Goal: Task Accomplishment & Management: Manage account settings

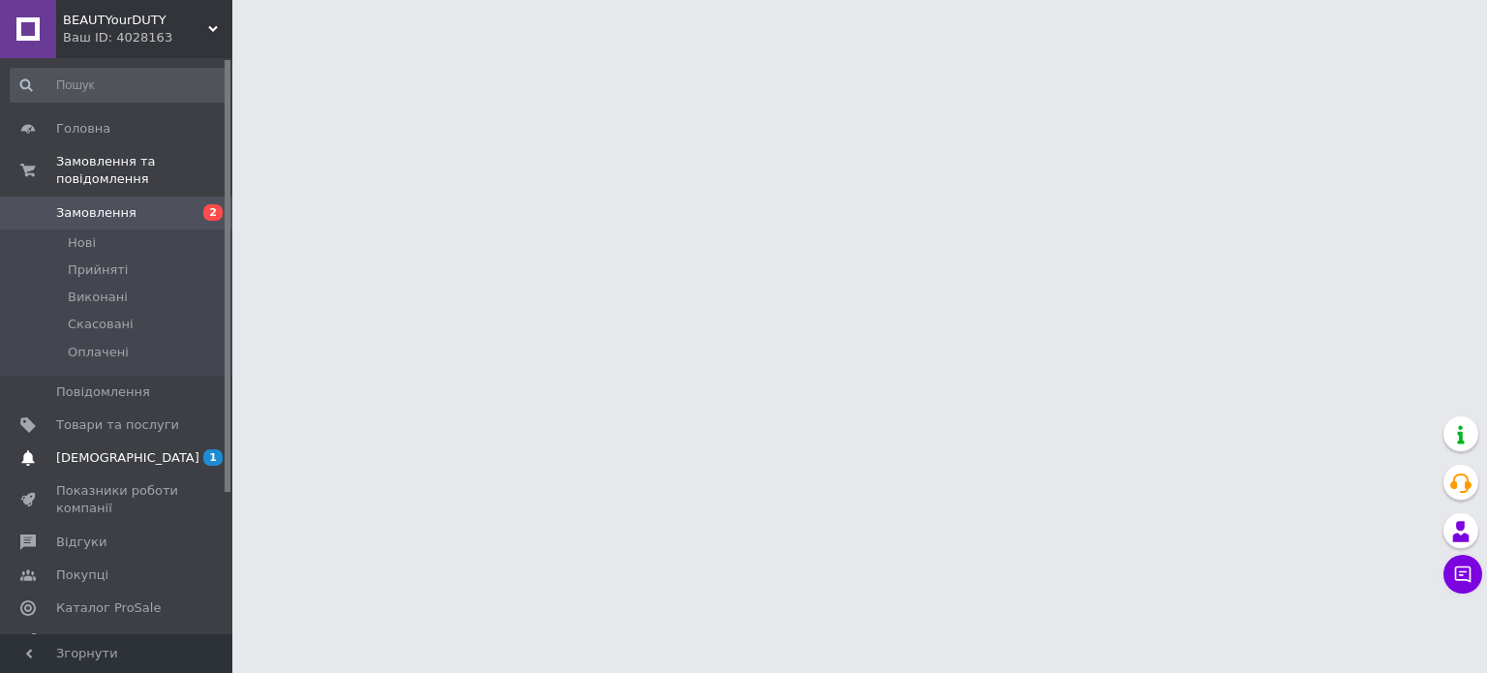
click at [129, 442] on link "[DEMOGRAPHIC_DATA] 1 0" at bounding box center [119, 458] width 238 height 33
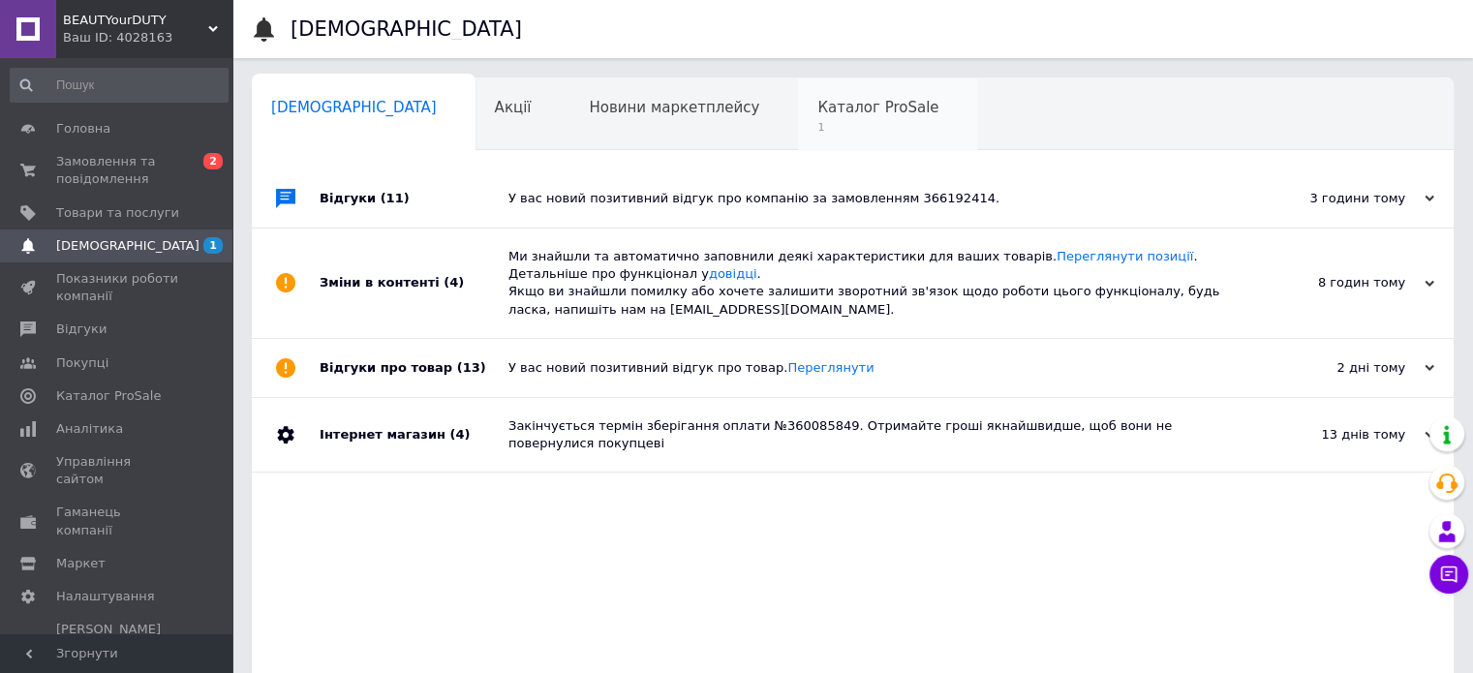
click at [817, 107] on span "Каталог ProSale" at bounding box center [877, 107] width 121 height 17
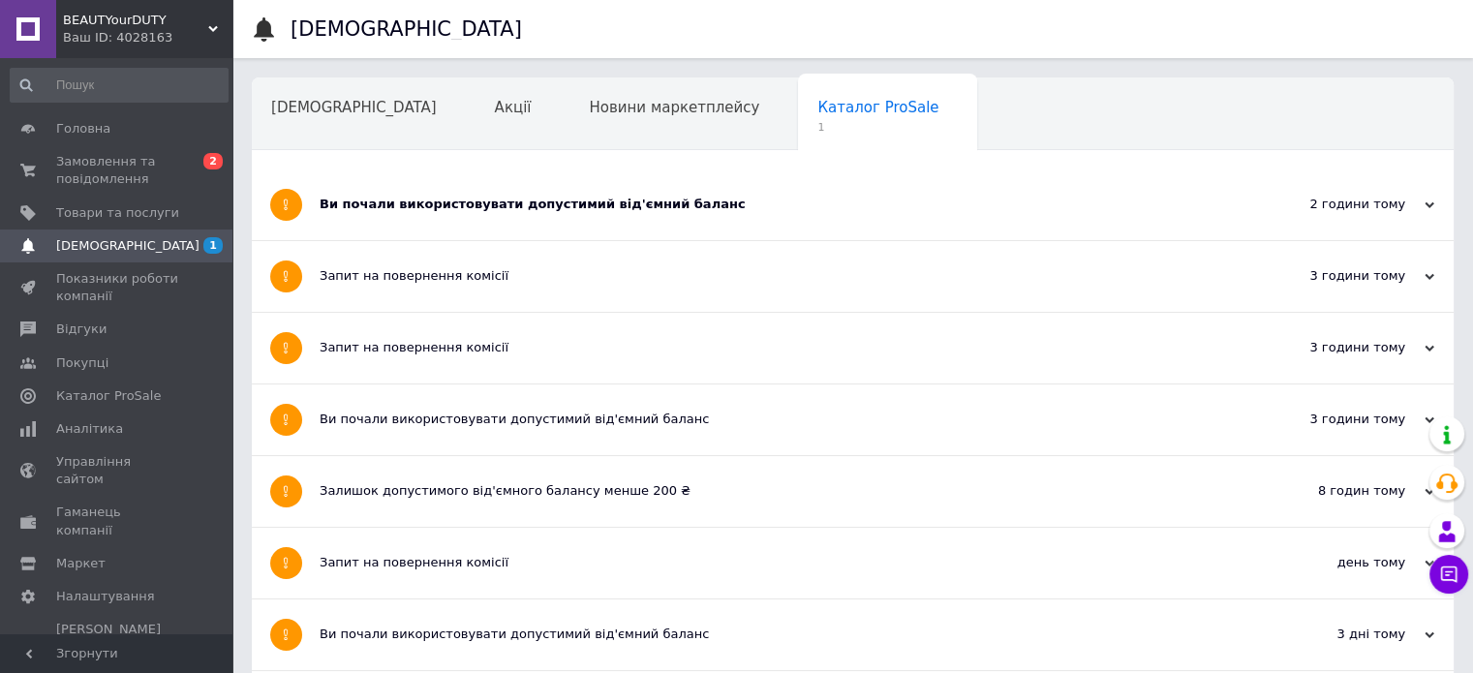
click at [650, 208] on div "Ви почали використовувати допустимий від'ємний баланс" at bounding box center [780, 204] width 921 height 17
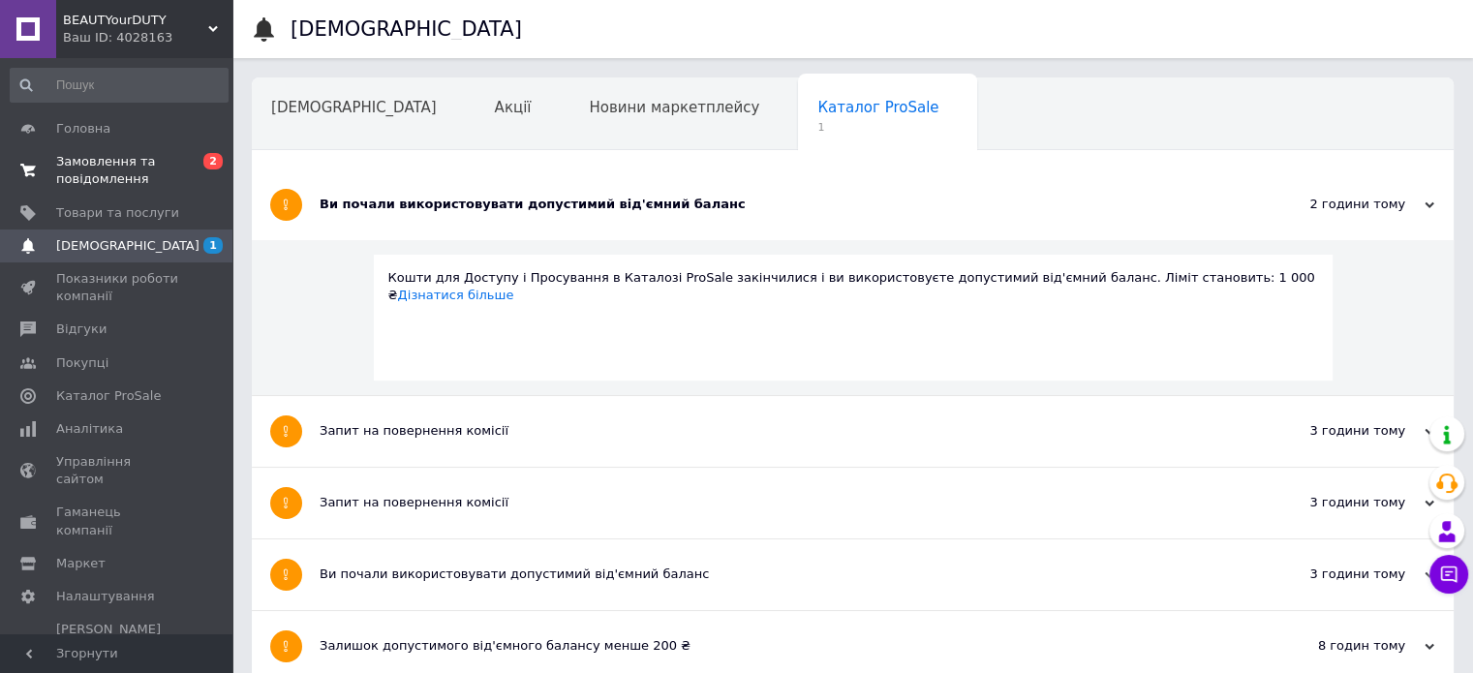
click at [132, 169] on span "Замовлення та повідомлення" at bounding box center [117, 170] width 123 height 35
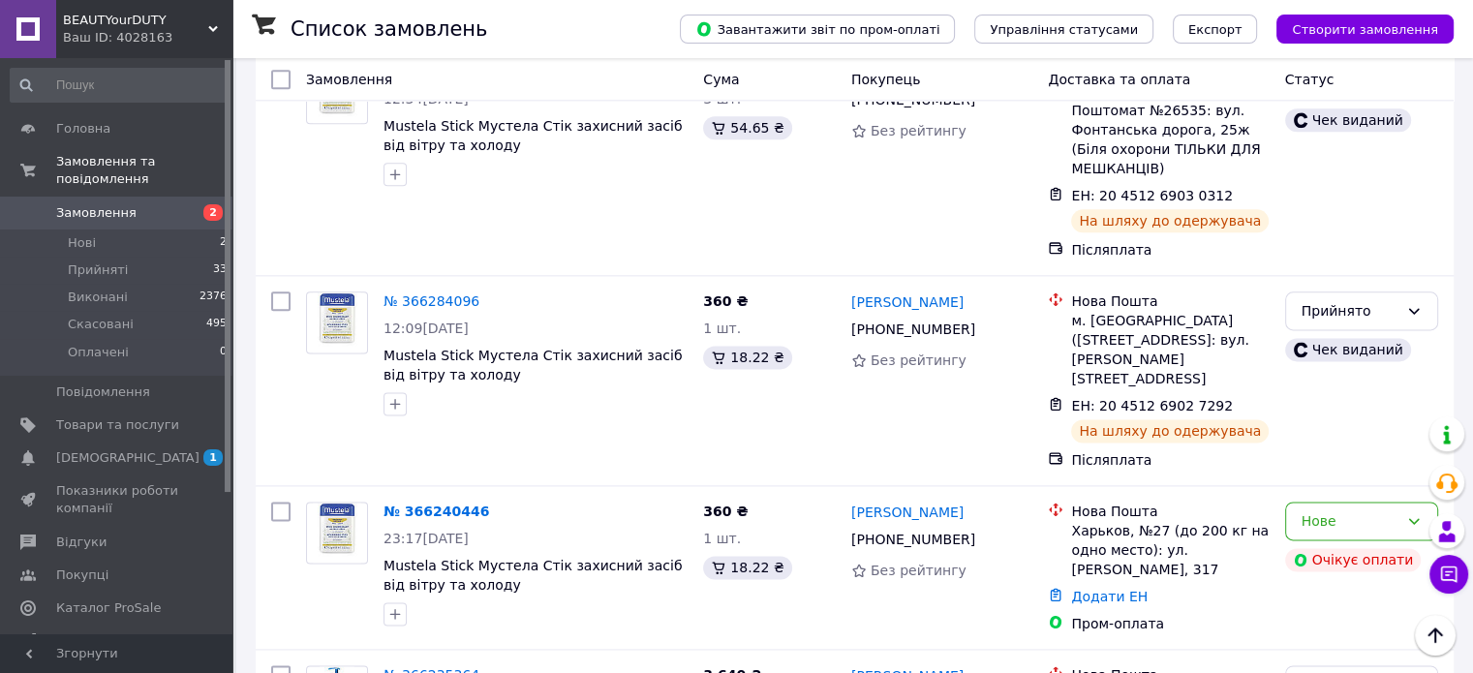
scroll to position [2510, 0]
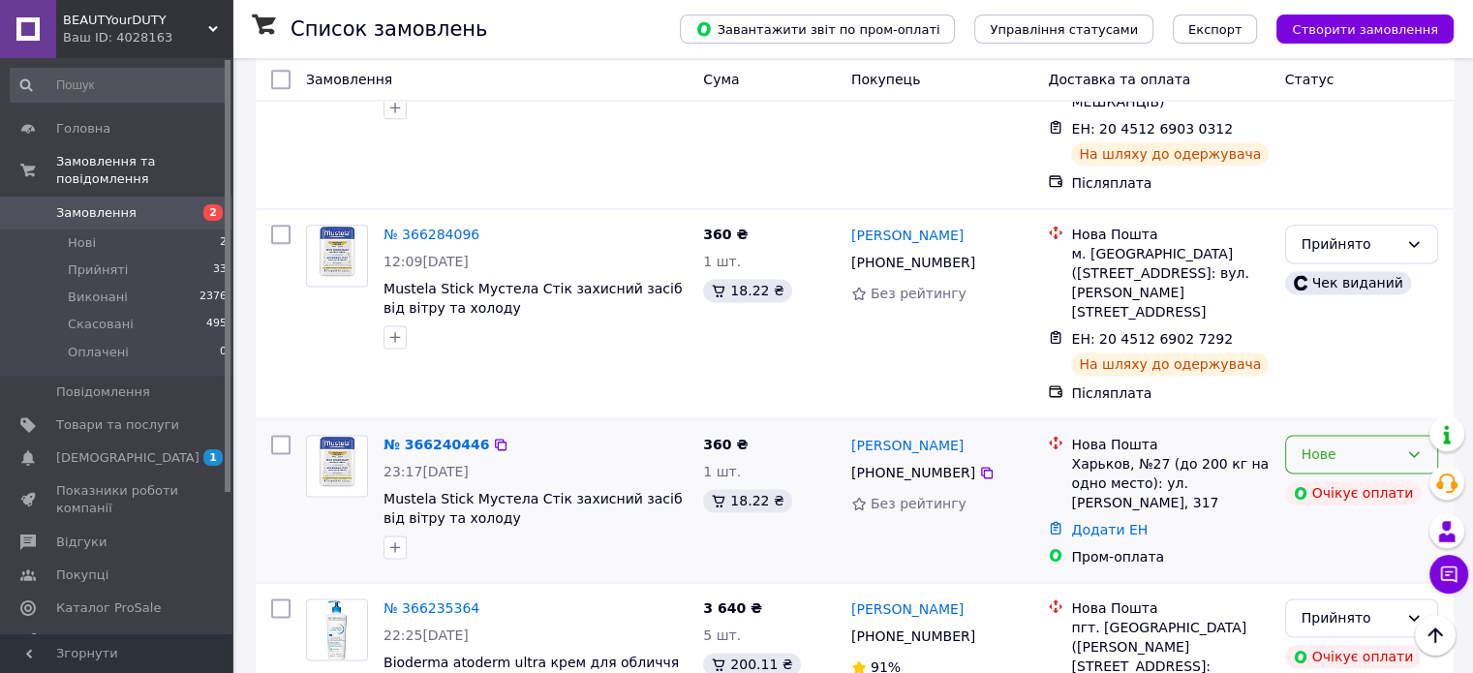
click at [1418, 446] on icon at bounding box center [1413, 453] width 15 height 15
click at [1335, 349] on li "Скасовано" at bounding box center [1360, 349] width 151 height 35
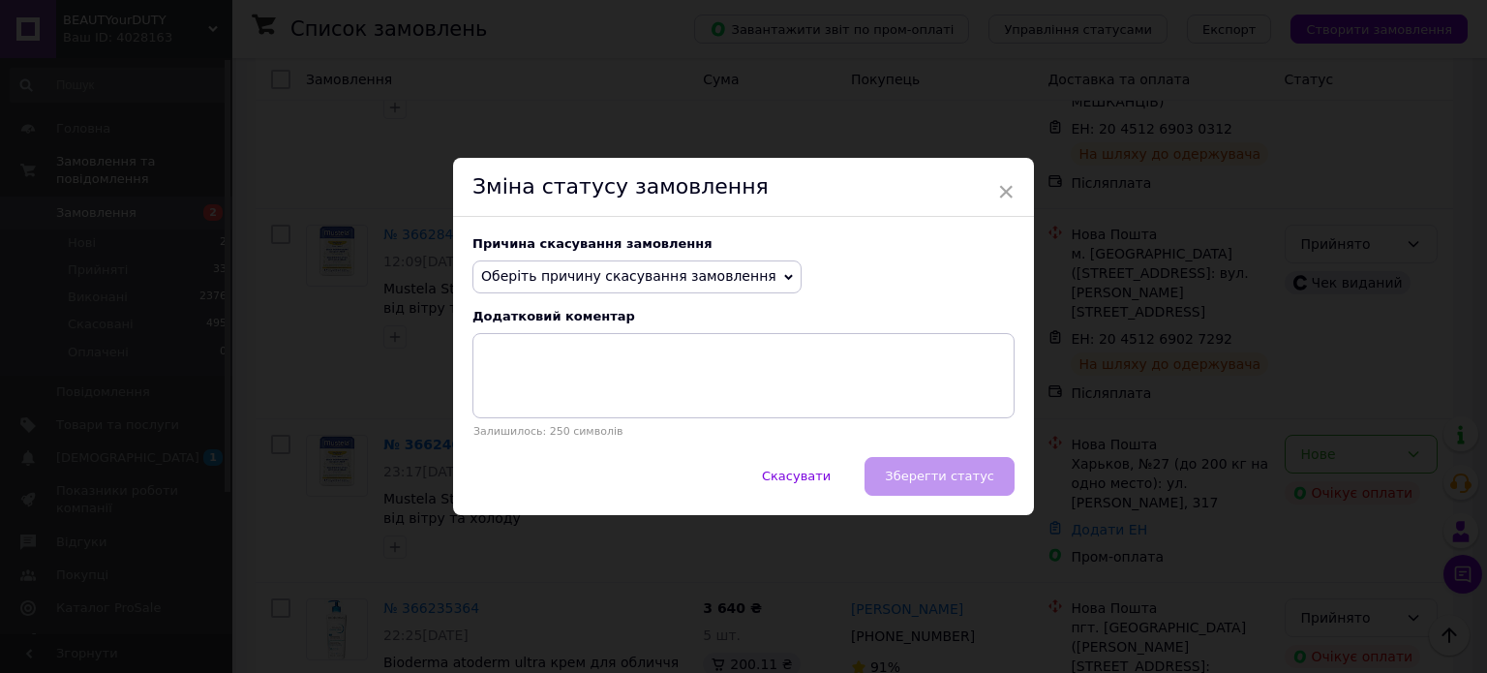
click at [754, 281] on span "Оберіть причину скасування замовлення" at bounding box center [637, 277] width 329 height 33
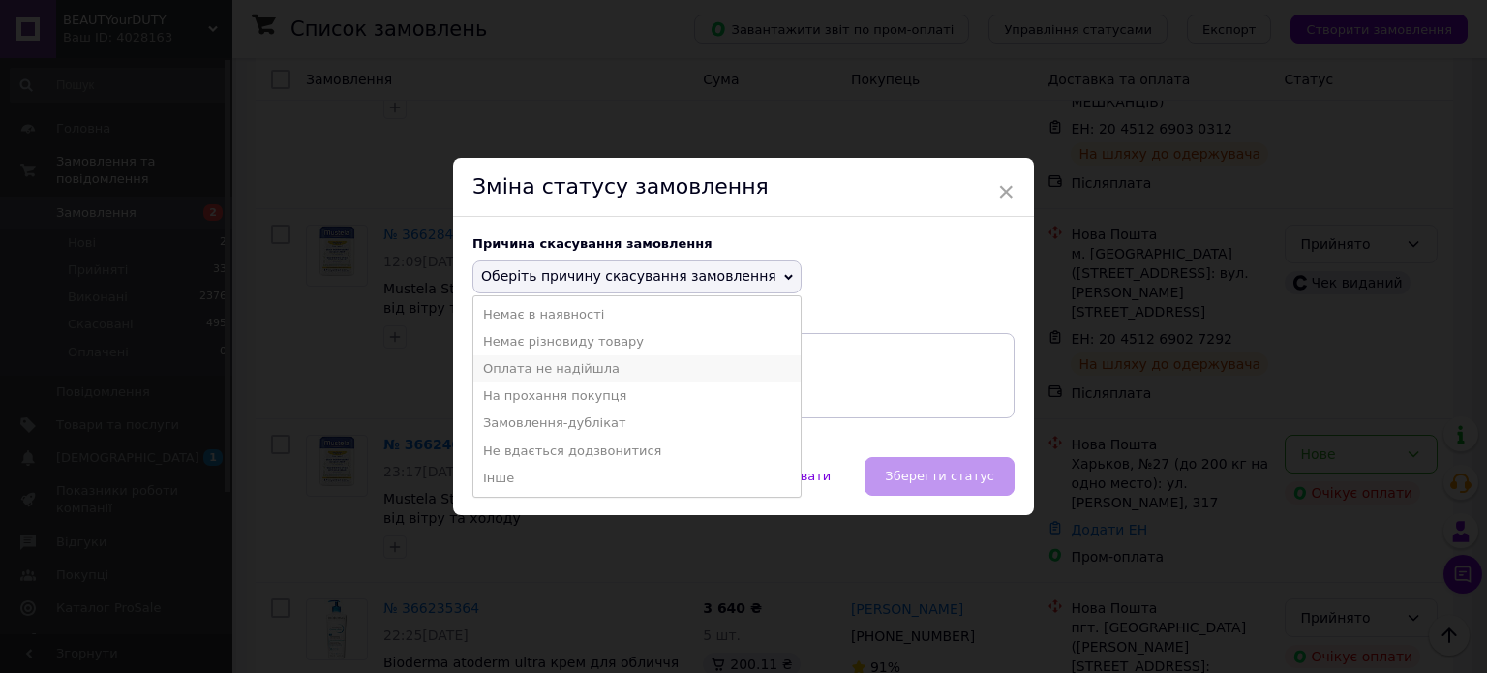
click at [647, 371] on li "Оплата не надійшла" at bounding box center [637, 368] width 327 height 27
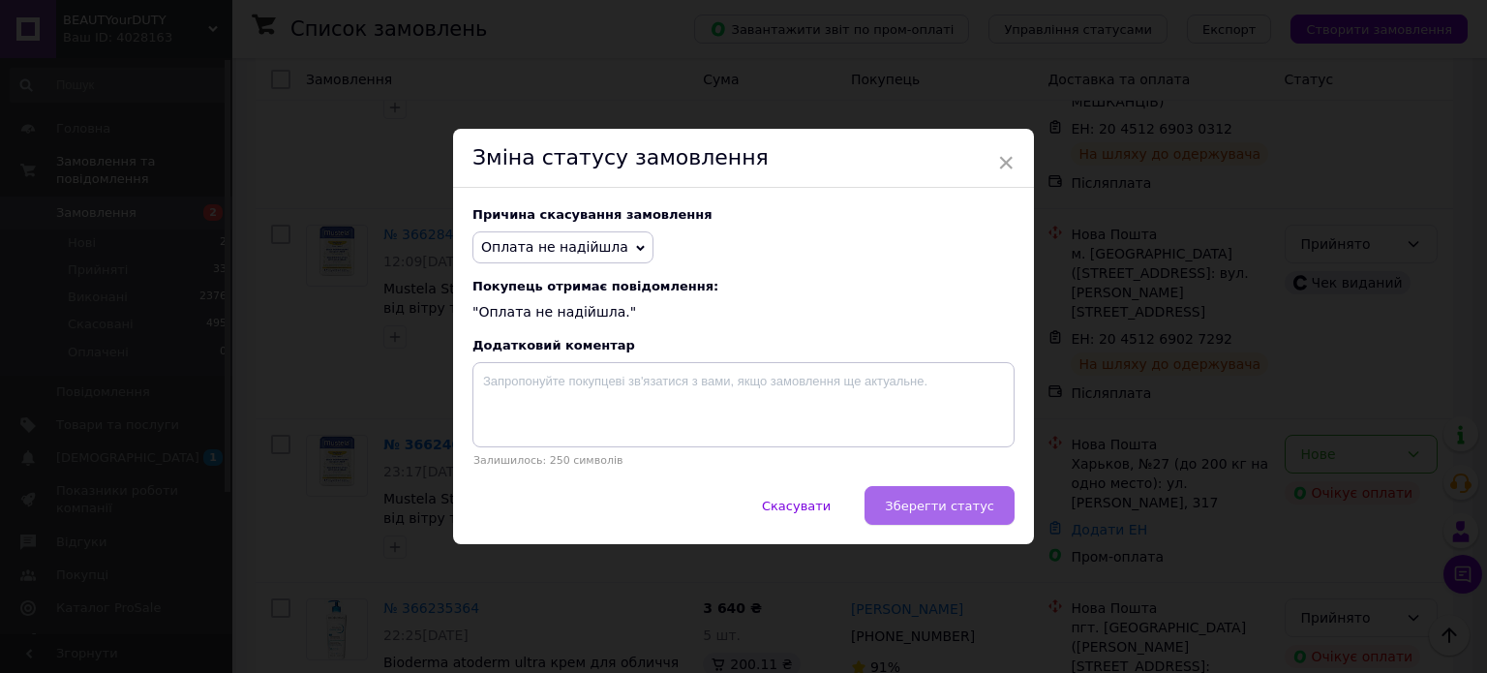
click at [979, 508] on span "Зберегти статус" at bounding box center [939, 506] width 109 height 15
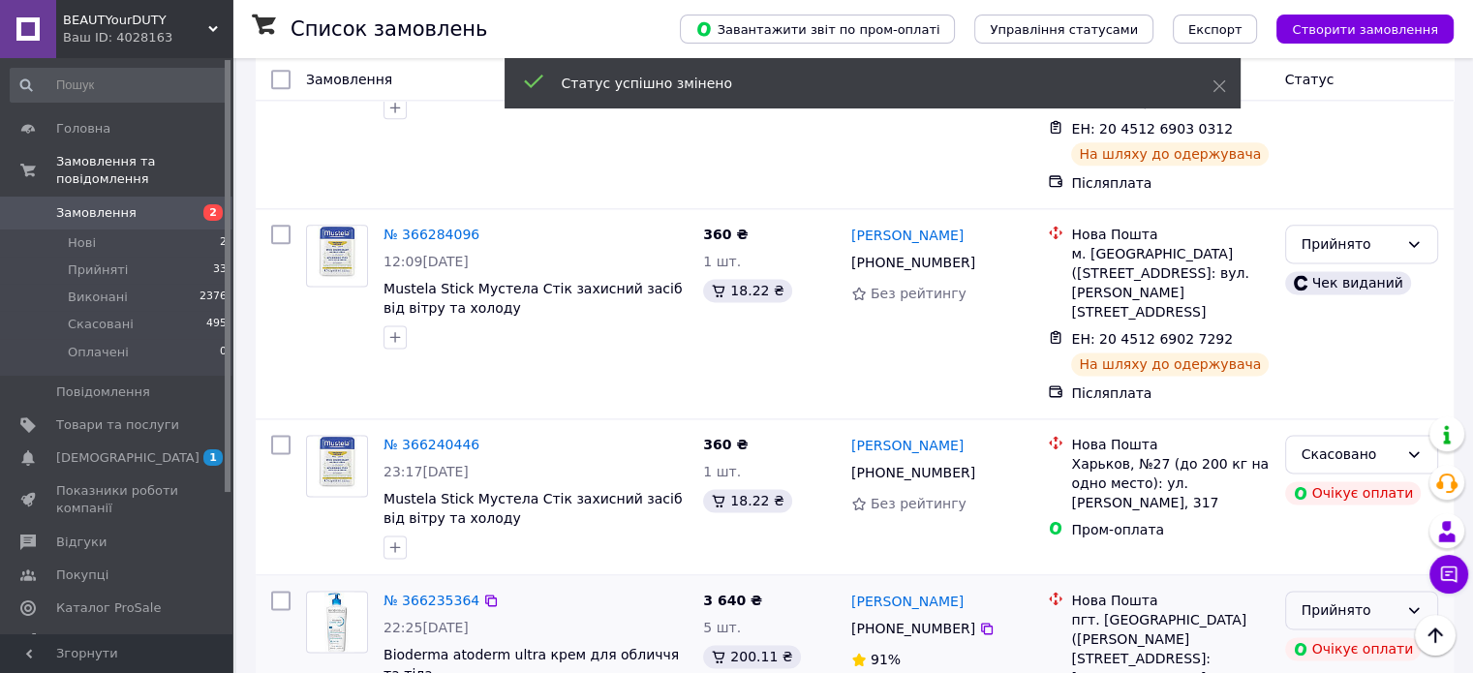
click at [1410, 602] on icon at bounding box center [1413, 609] width 15 height 15
click at [1325, 474] on li "Скасовано" at bounding box center [1360, 471] width 151 height 35
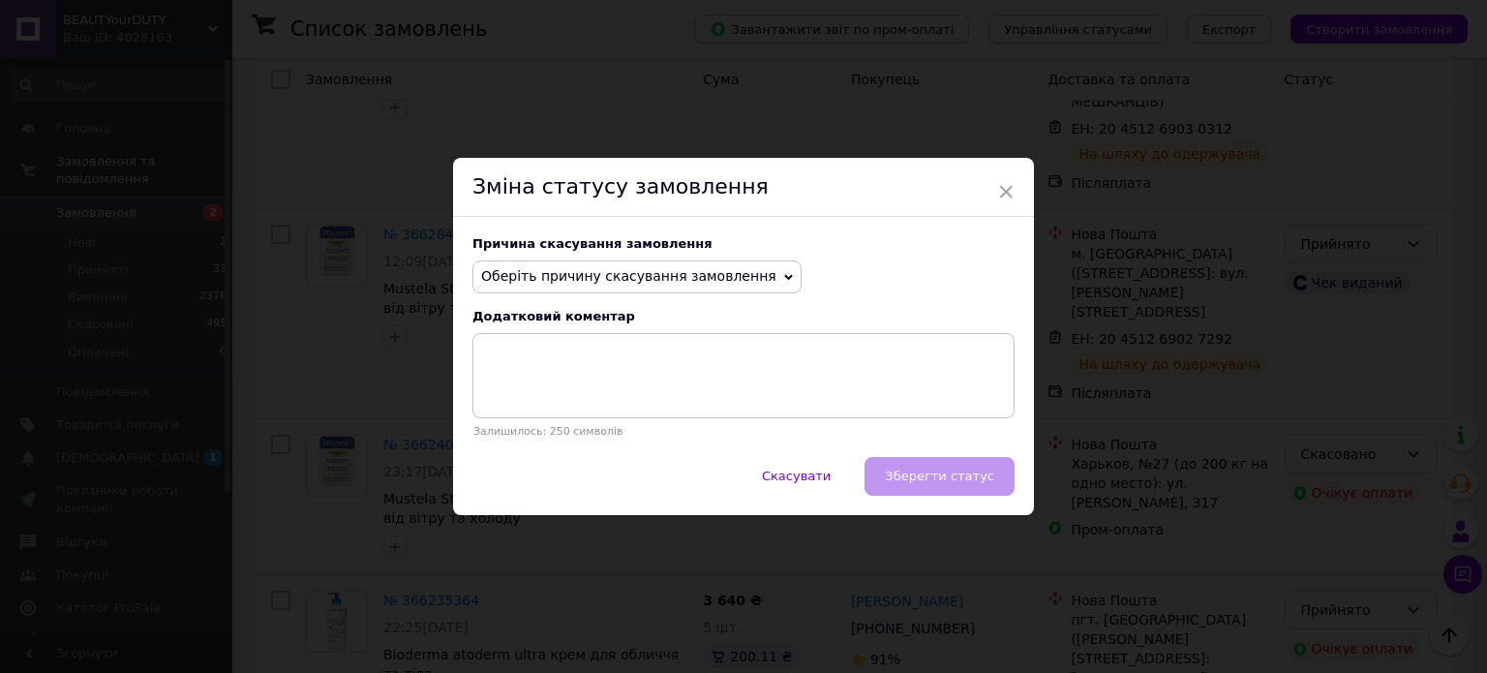
click at [751, 272] on span "Оберіть причину скасування замовлення" at bounding box center [637, 277] width 329 height 33
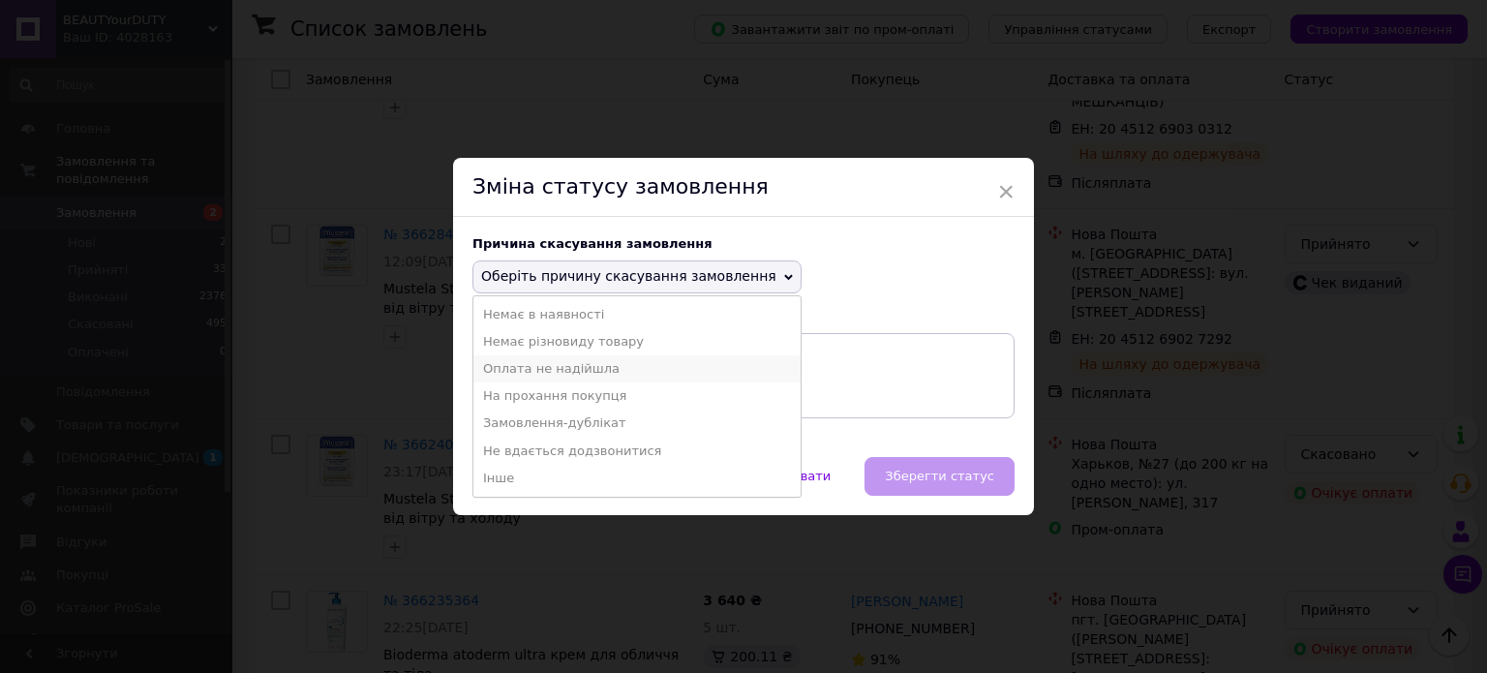
click at [668, 367] on li "Оплата не надійшла" at bounding box center [637, 368] width 327 height 27
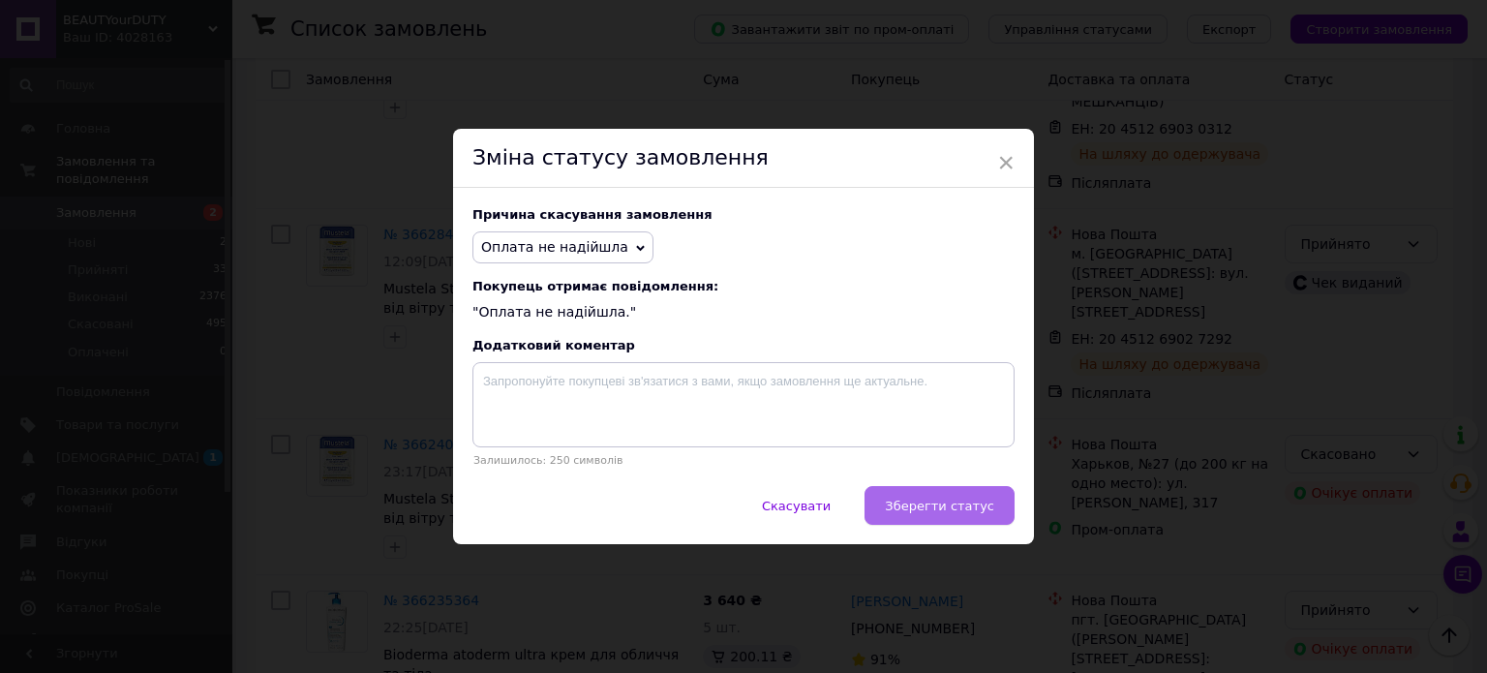
click at [962, 507] on span "Зберегти статус" at bounding box center [939, 506] width 109 height 15
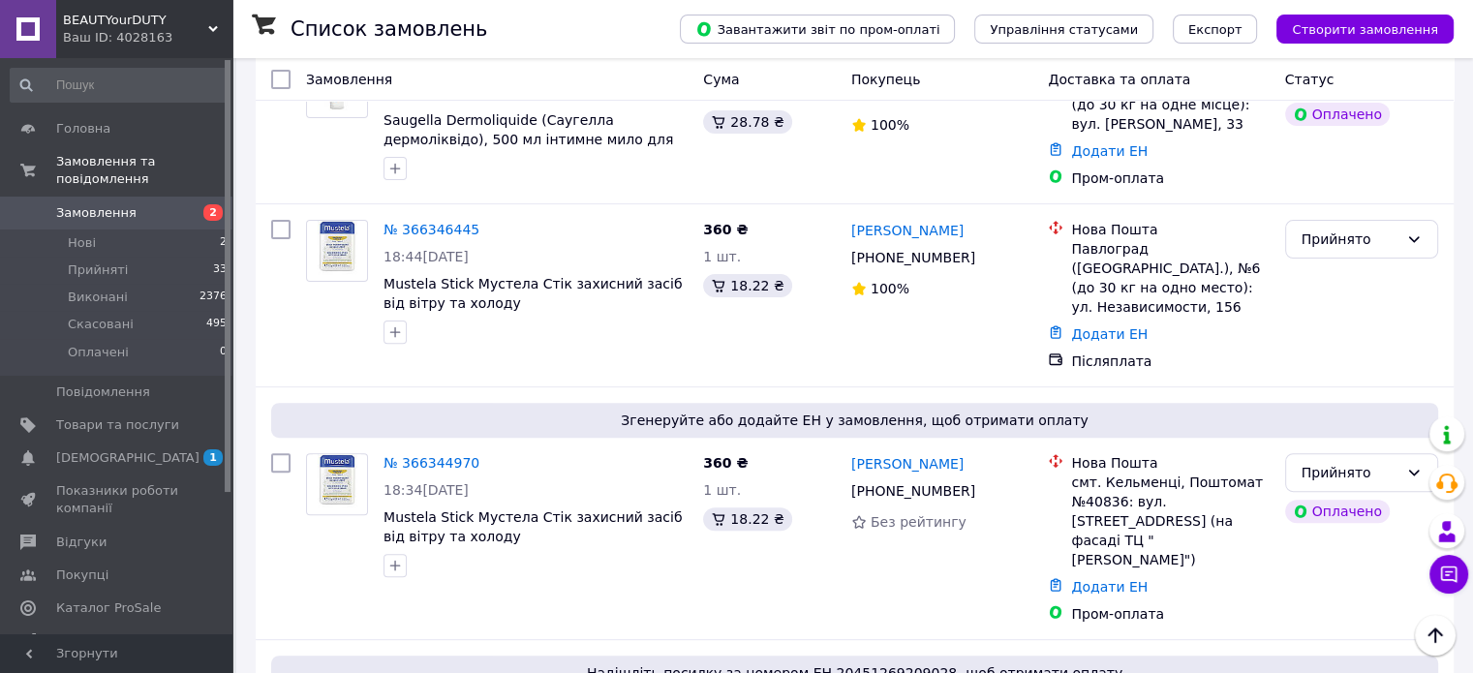
scroll to position [579, 0]
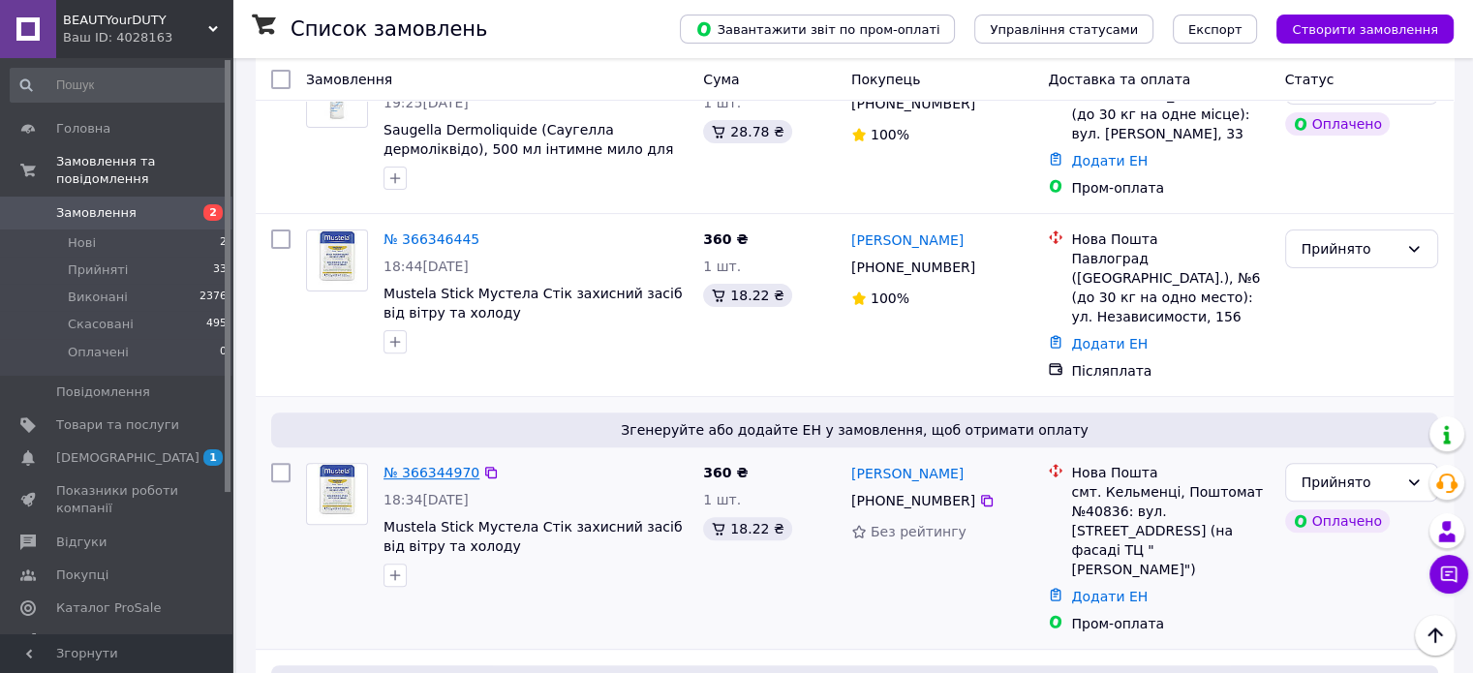
click at [449, 465] on link "№ 366344970" at bounding box center [431, 472] width 96 height 15
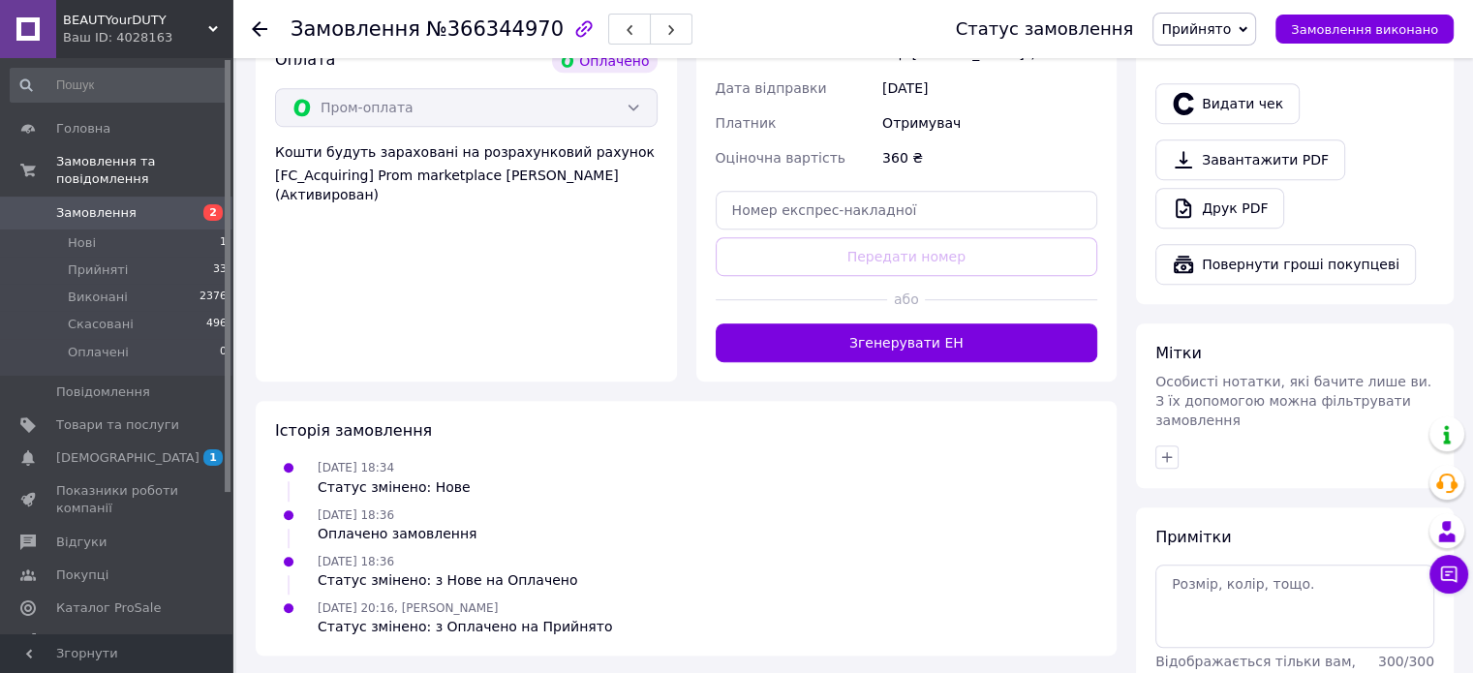
scroll to position [1158, 0]
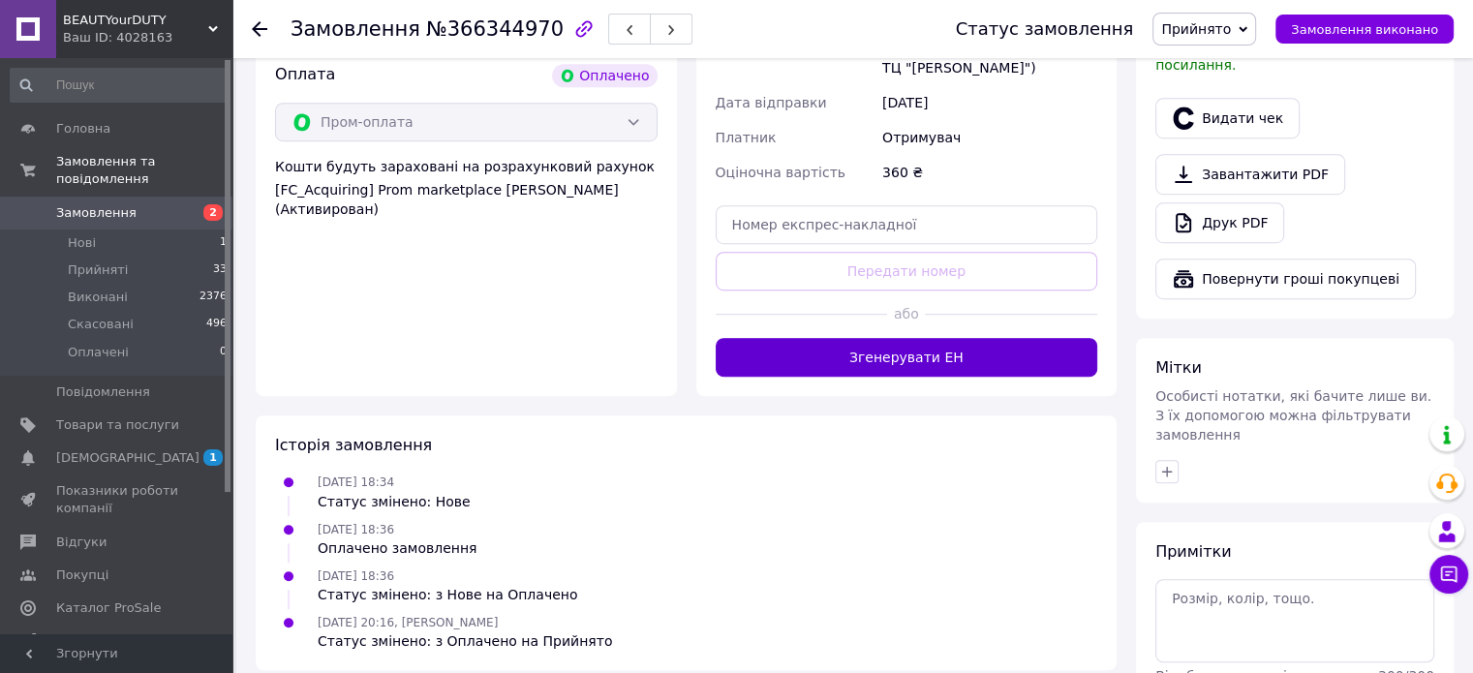
click at [857, 338] on button "Згенерувати ЕН" at bounding box center [907, 357] width 383 height 39
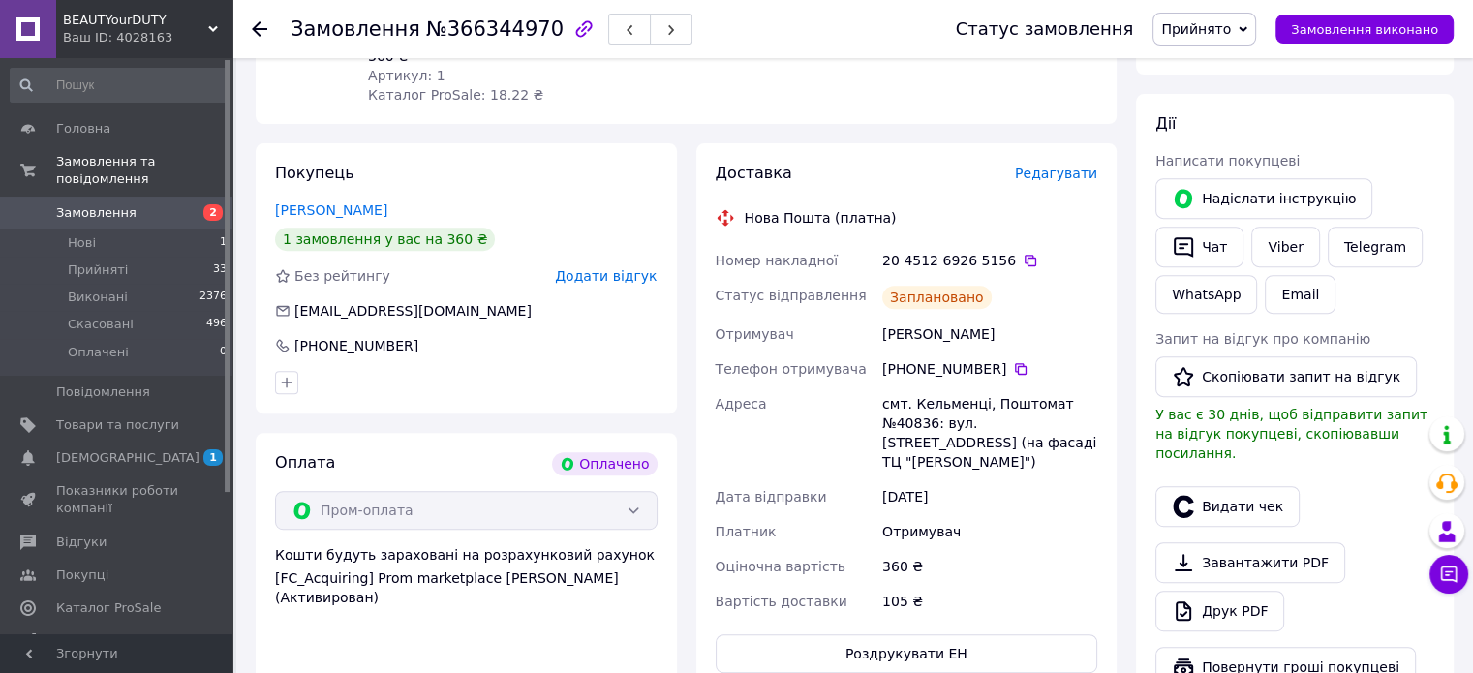
scroll to position [763, 0]
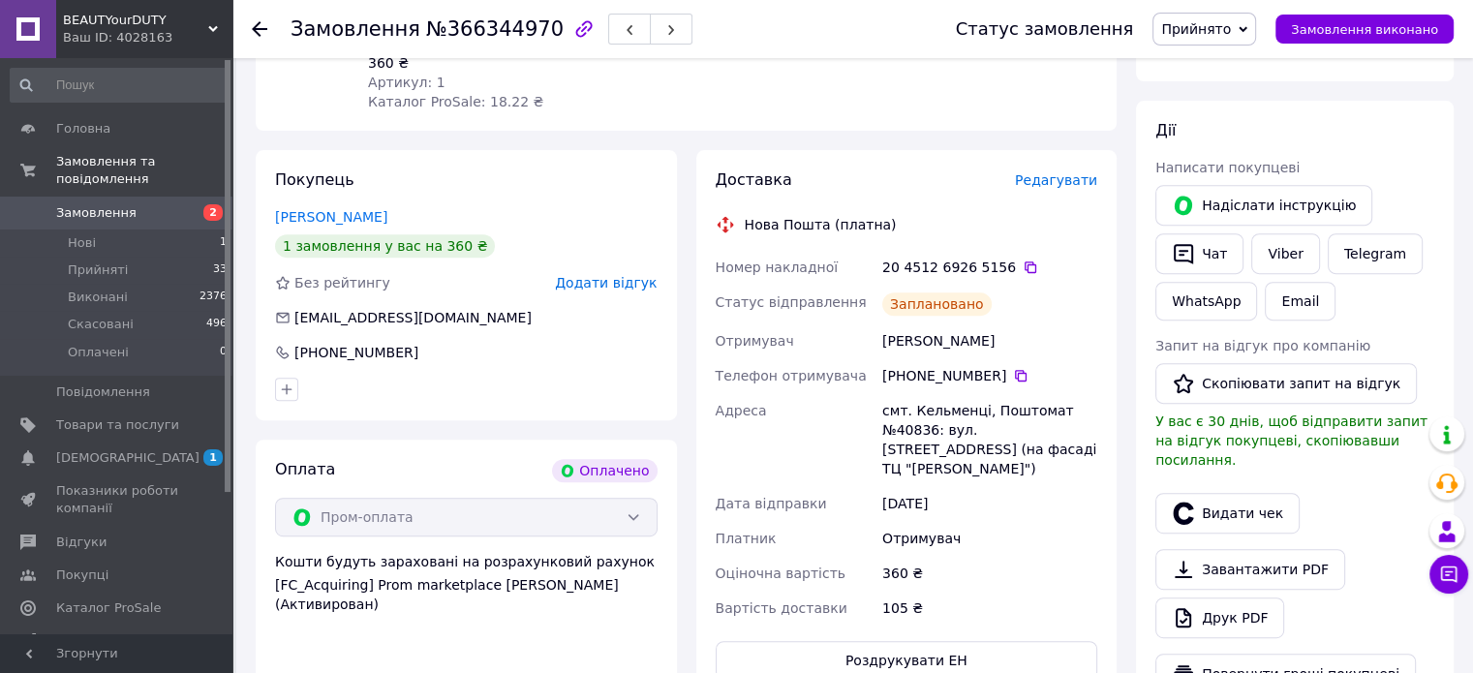
click at [137, 204] on span "Замовлення" at bounding box center [117, 212] width 123 height 17
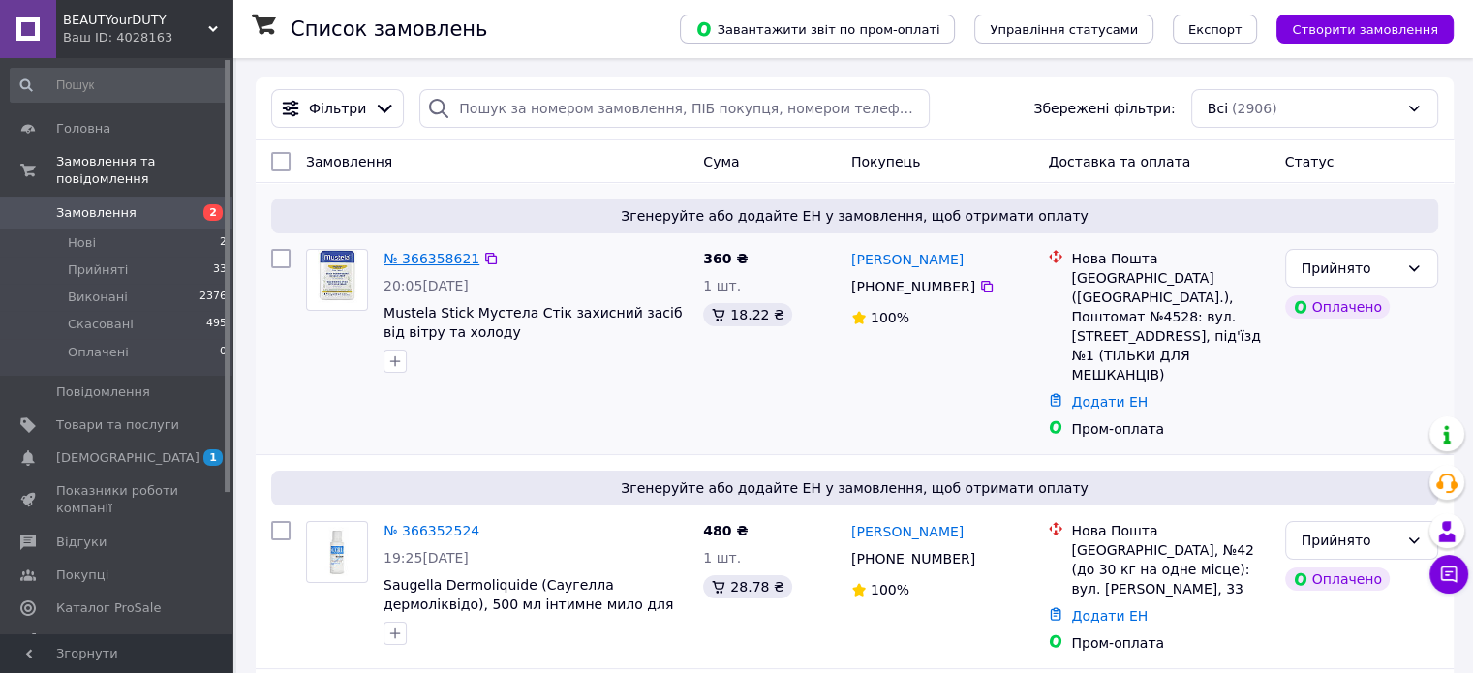
click at [429, 256] on link "№ 366358621" at bounding box center [431, 258] width 96 height 15
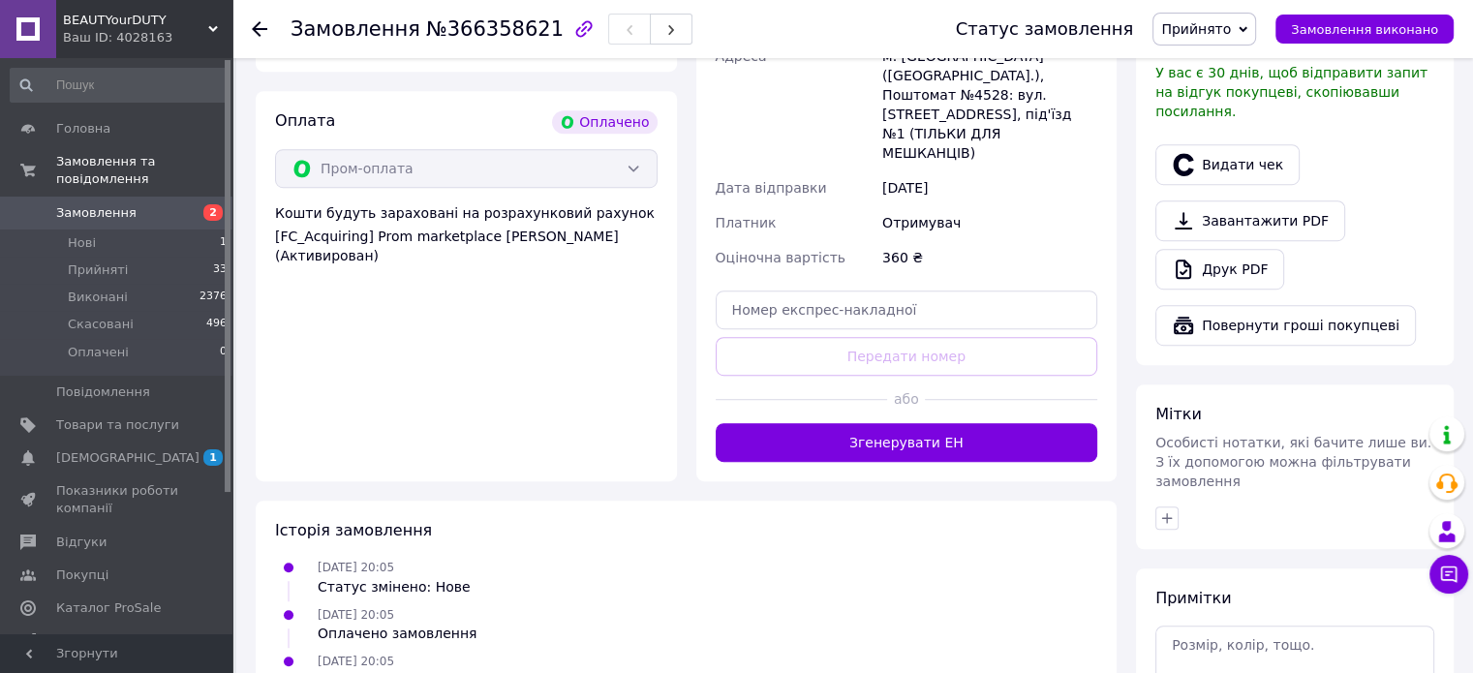
scroll to position [1086, 0]
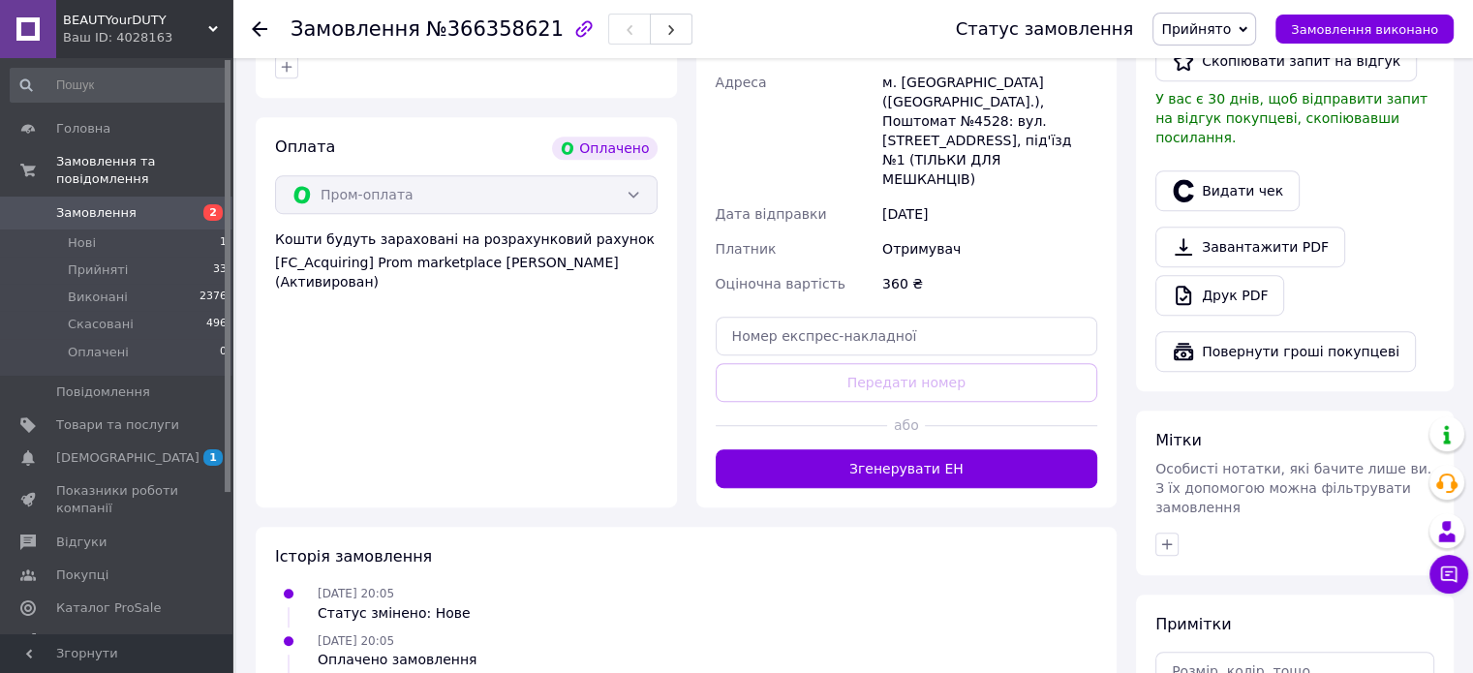
click at [996, 449] on button "Згенерувати ЕН" at bounding box center [907, 468] width 383 height 39
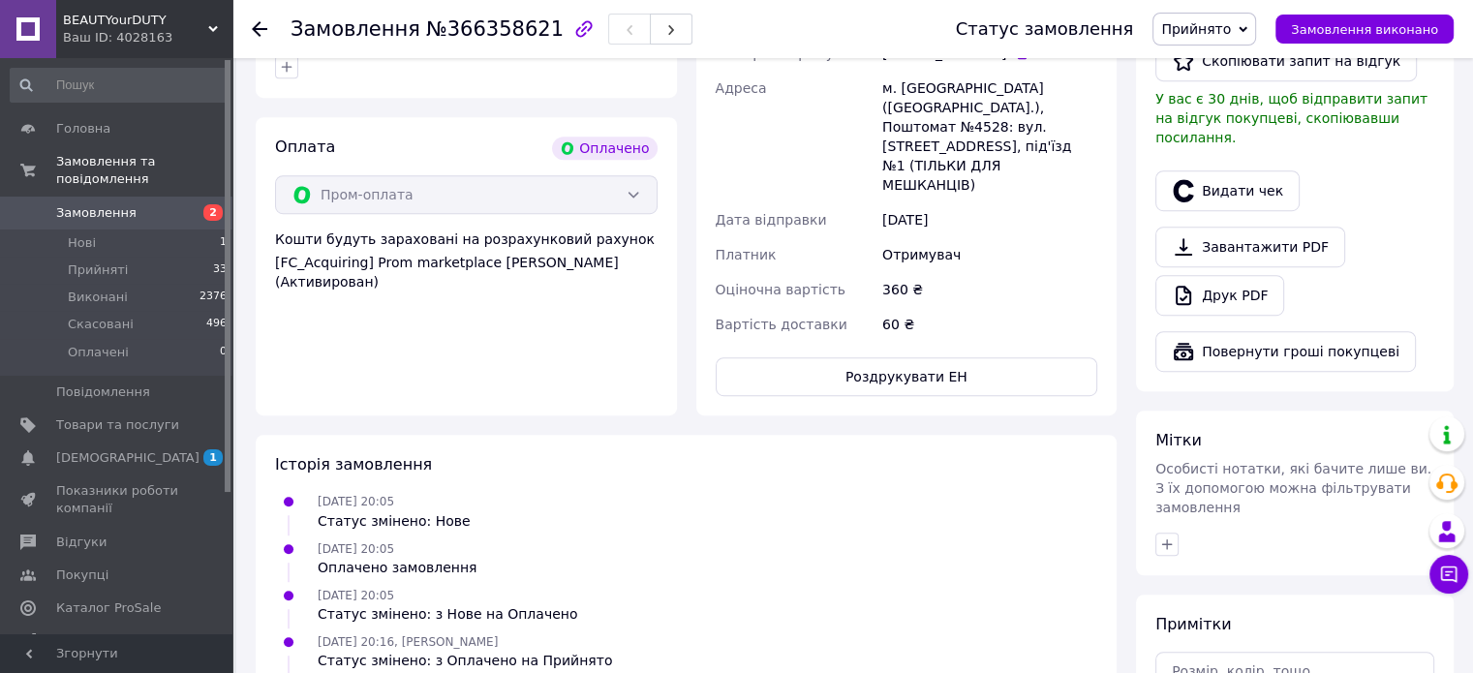
click at [103, 204] on span "Замовлення" at bounding box center [96, 212] width 80 height 17
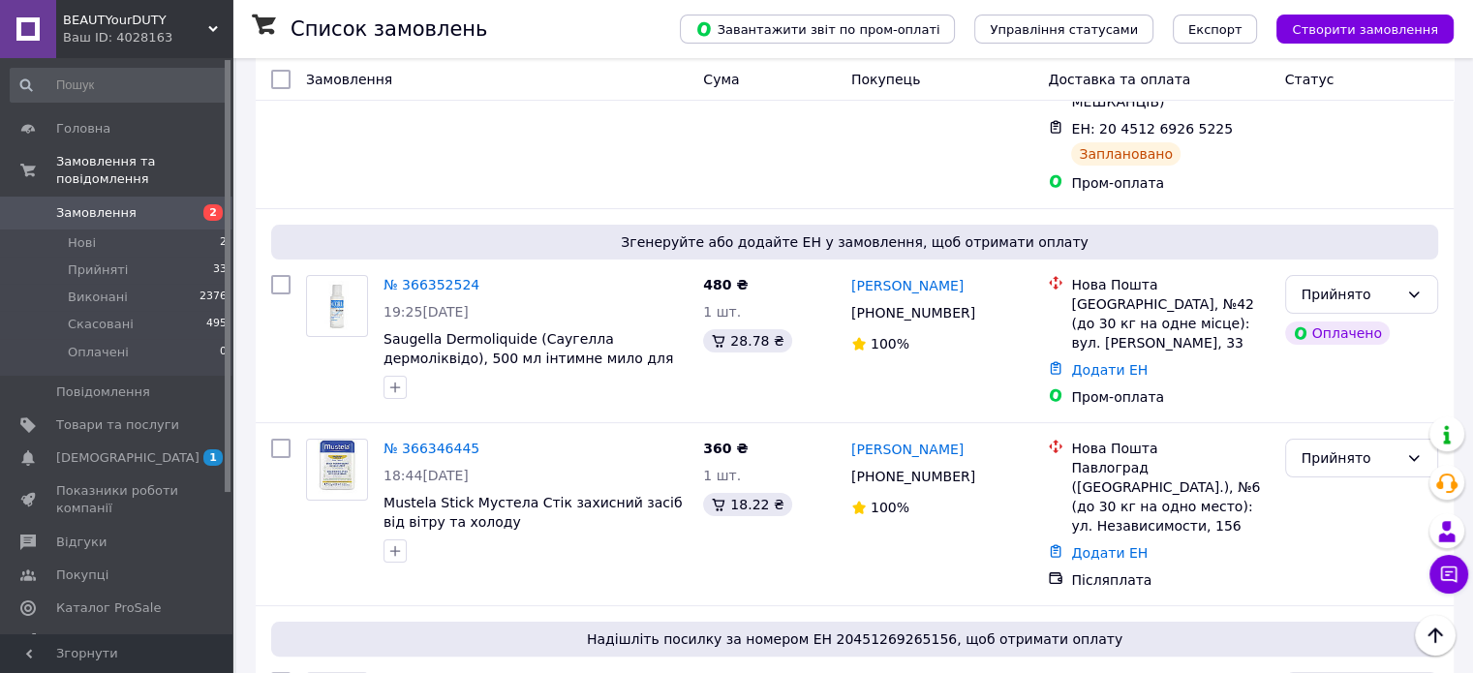
scroll to position [283, 0]
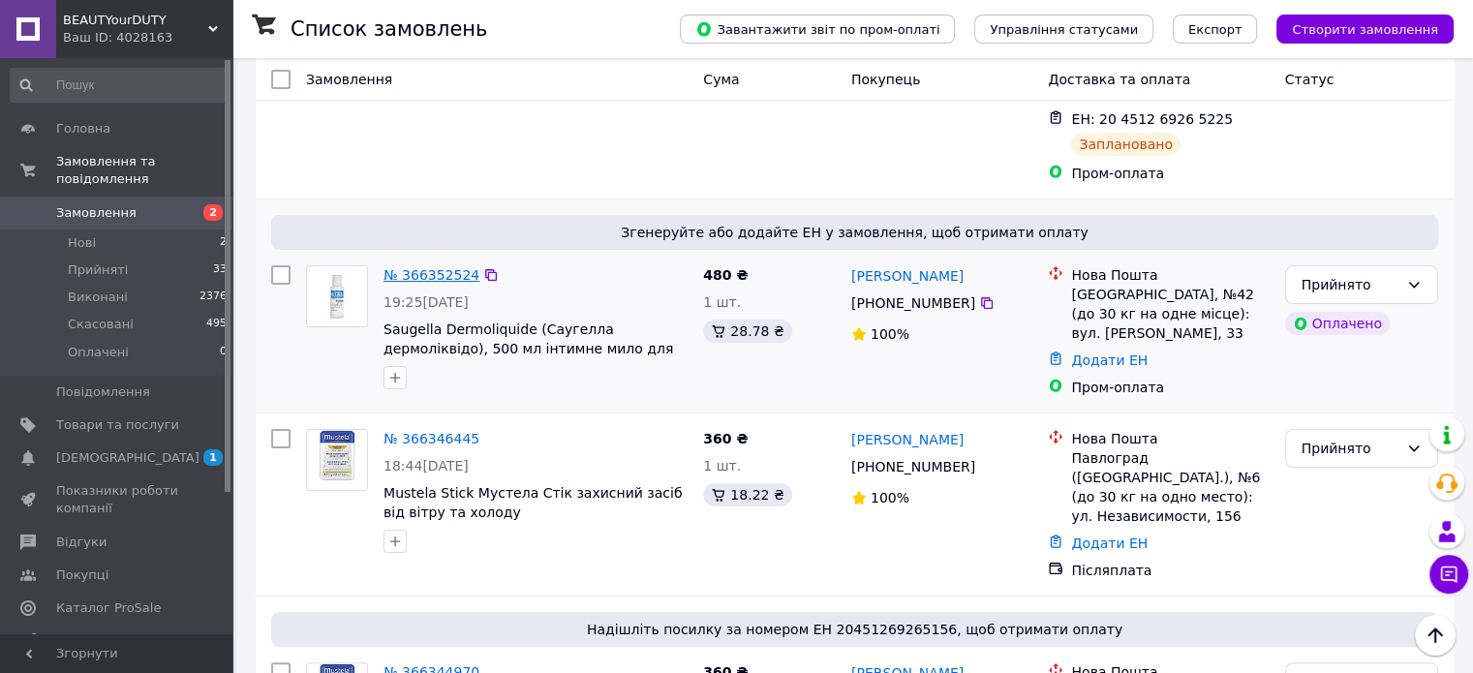
click at [458, 267] on link "№ 366352524" at bounding box center [431, 274] width 96 height 15
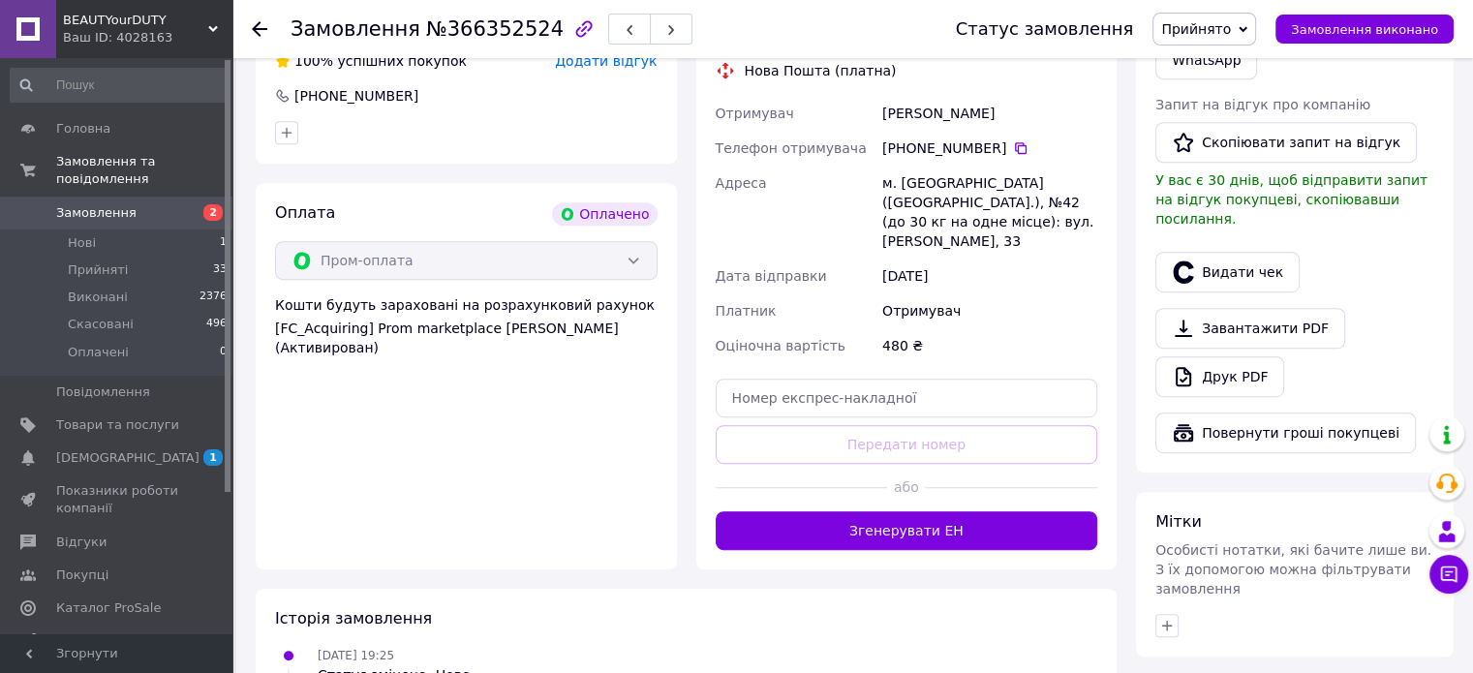
scroll to position [997, 0]
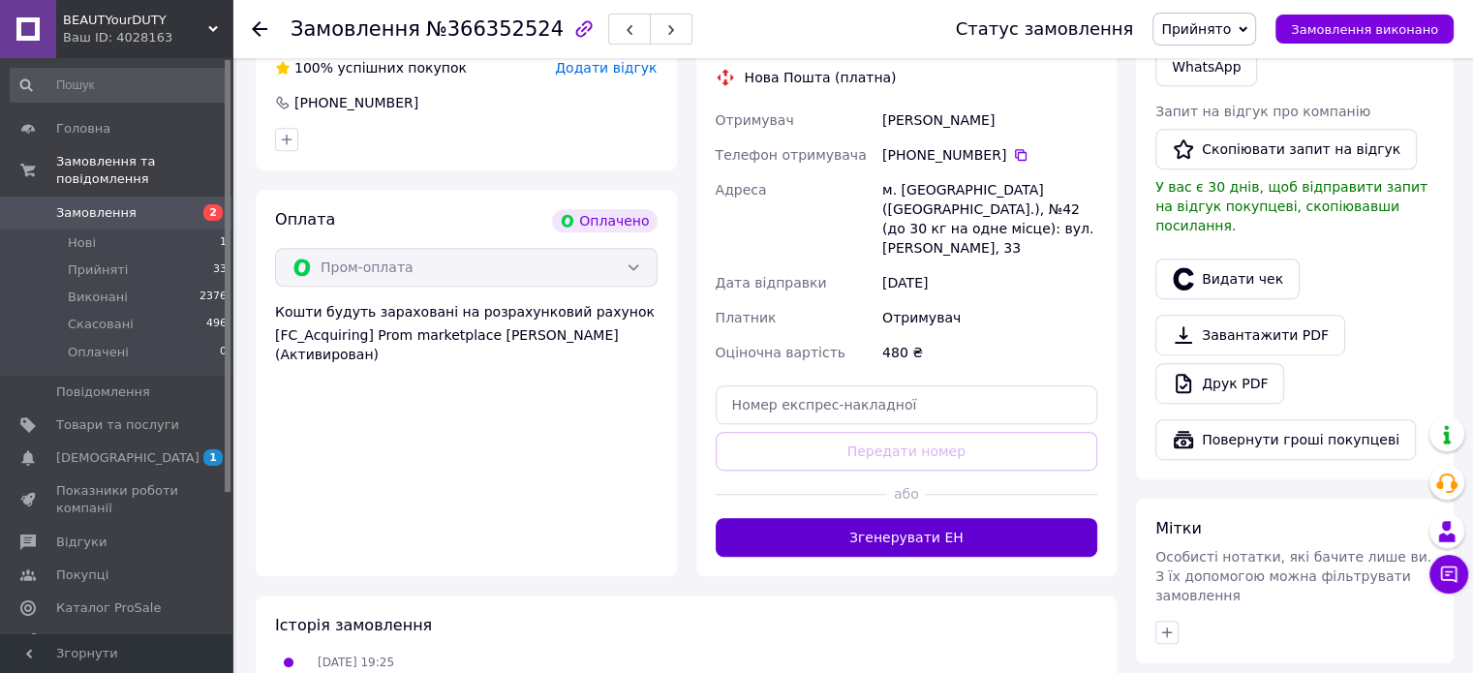
click at [942, 530] on button "Згенерувати ЕН" at bounding box center [907, 537] width 383 height 39
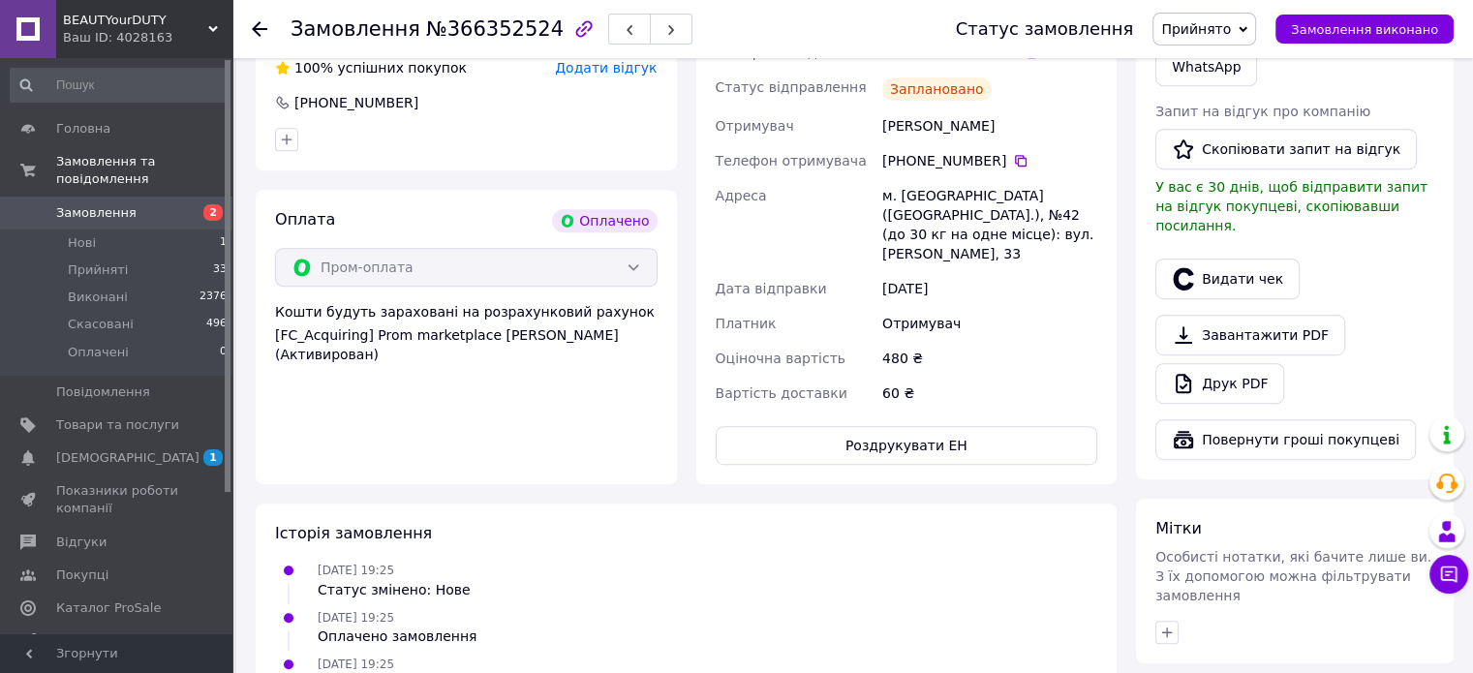
click at [128, 204] on span "Замовлення" at bounding box center [117, 212] width 123 height 17
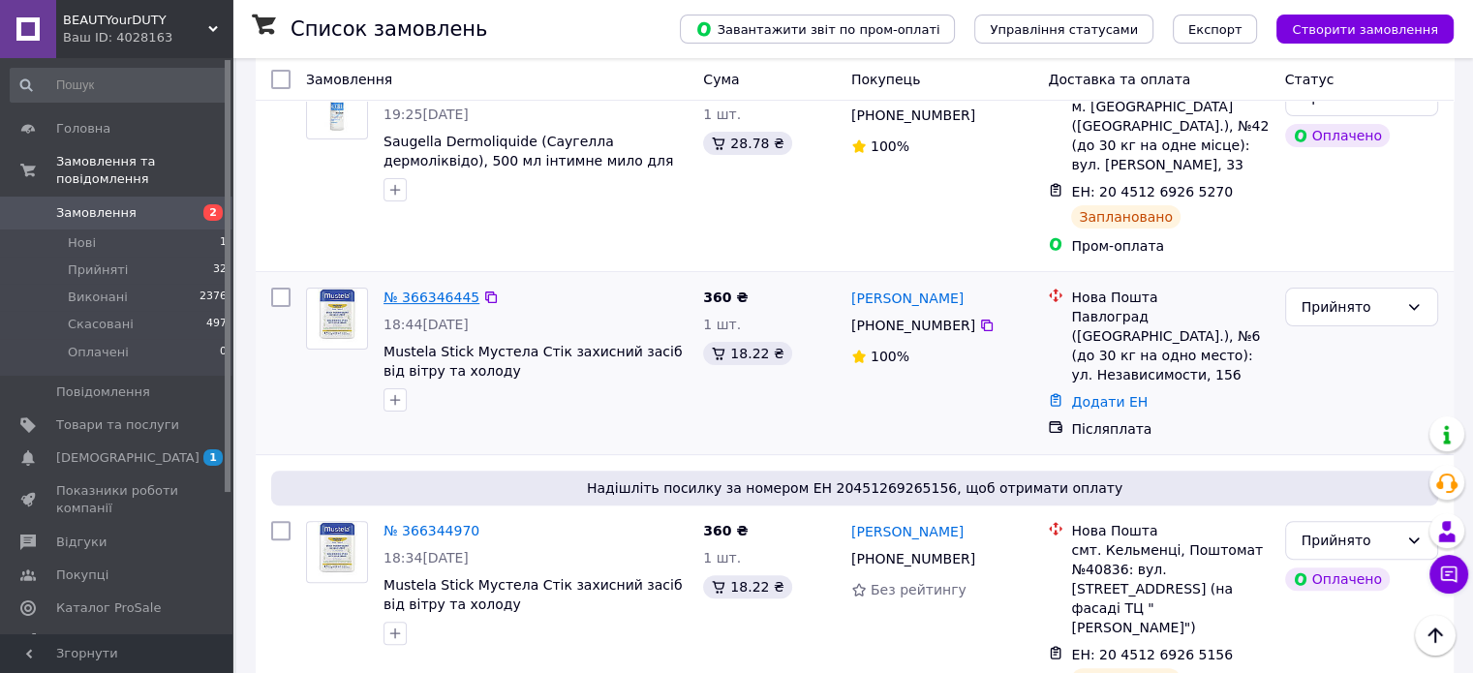
click at [425, 290] on link "№ 366346445" at bounding box center [431, 297] width 96 height 15
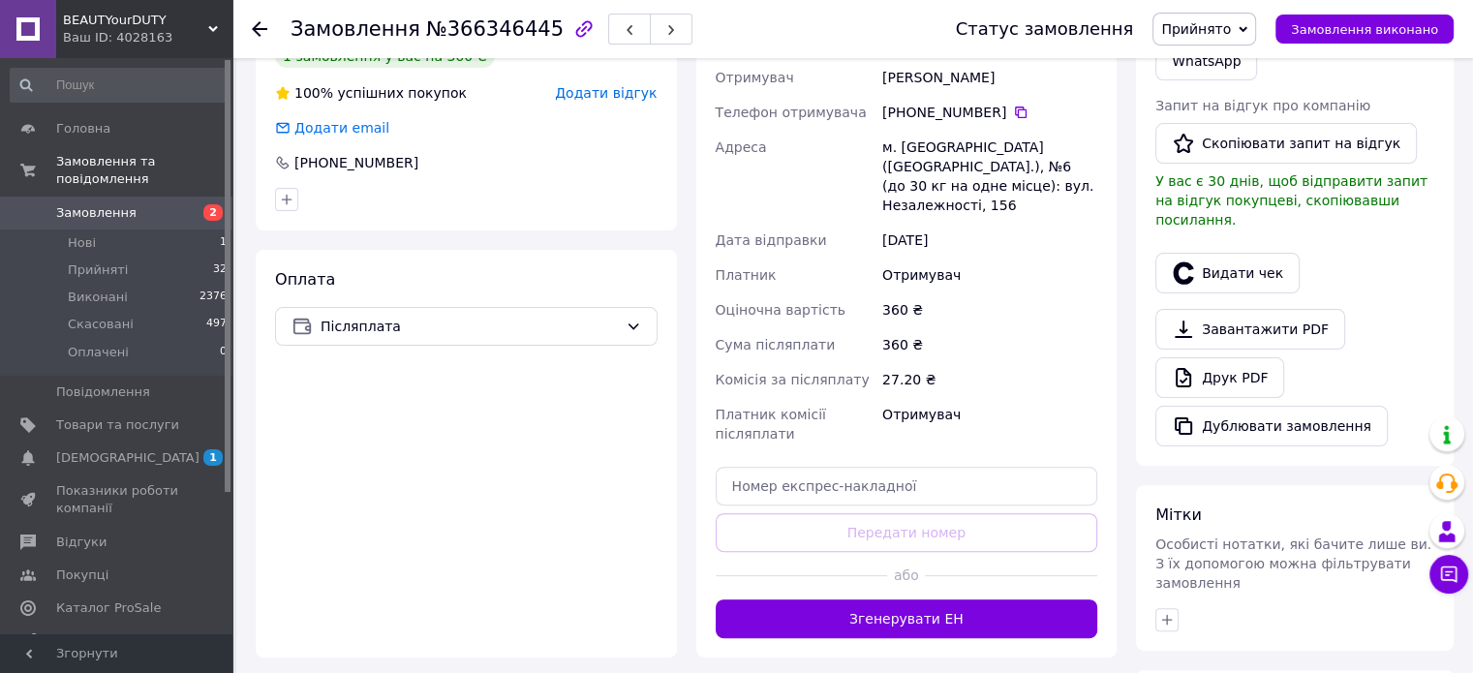
scroll to position [573, 0]
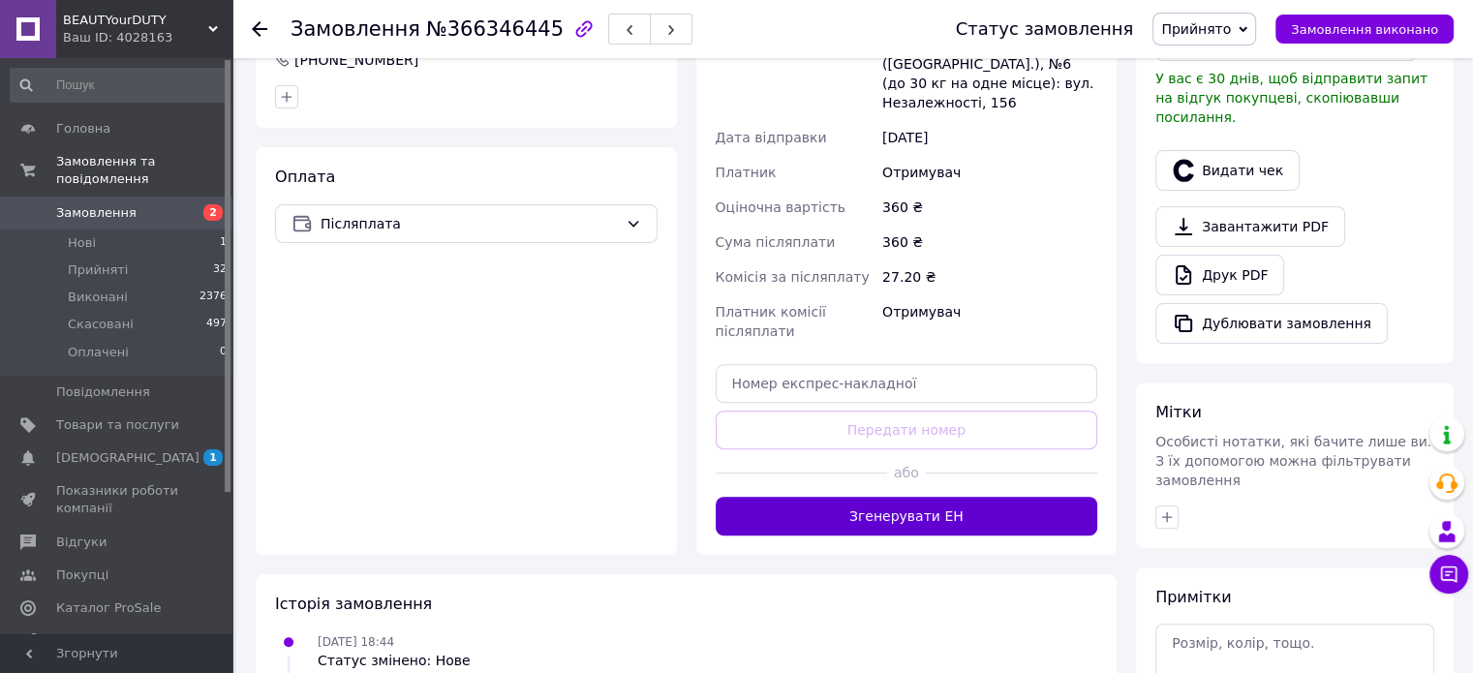
click at [894, 497] on button "Згенерувати ЕН" at bounding box center [907, 516] width 383 height 39
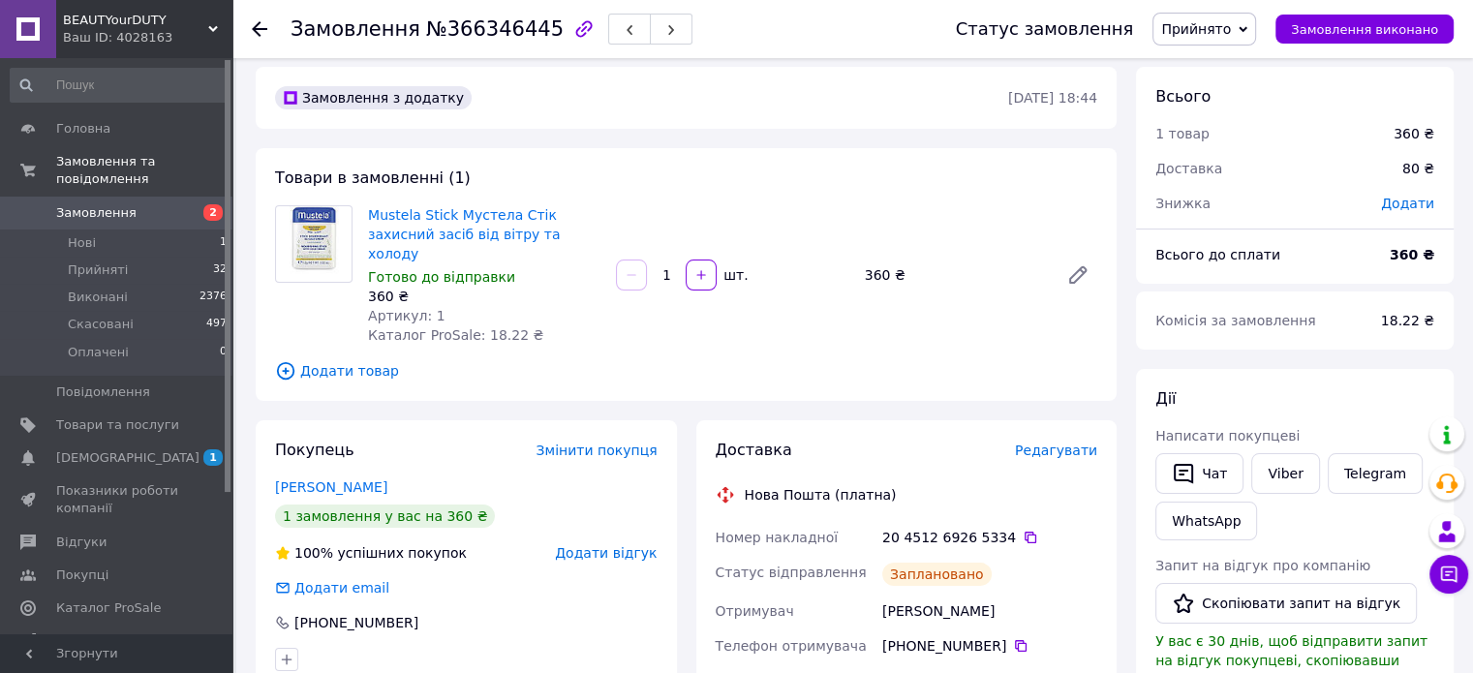
scroll to position [0, 0]
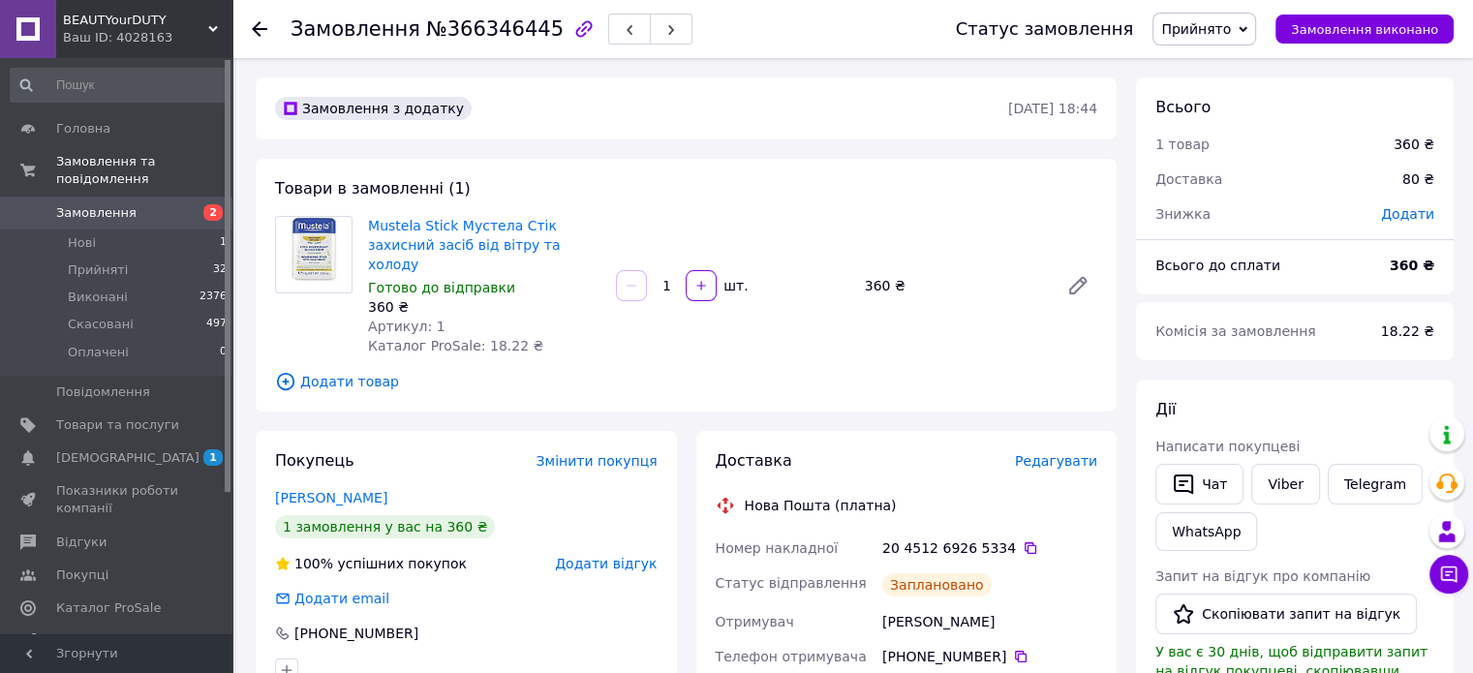
click at [139, 204] on span "Замовлення" at bounding box center [117, 212] width 123 height 17
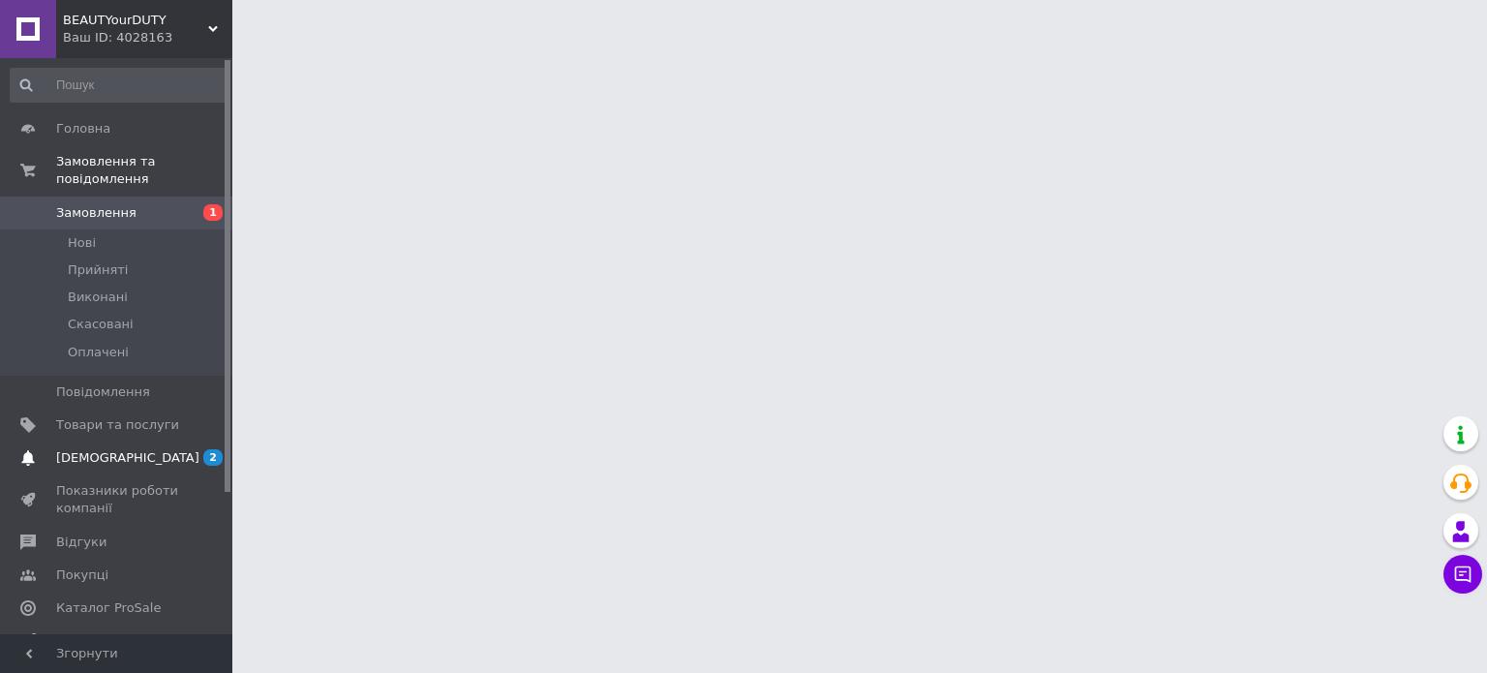
click at [163, 449] on span "[DEMOGRAPHIC_DATA]" at bounding box center [117, 457] width 123 height 17
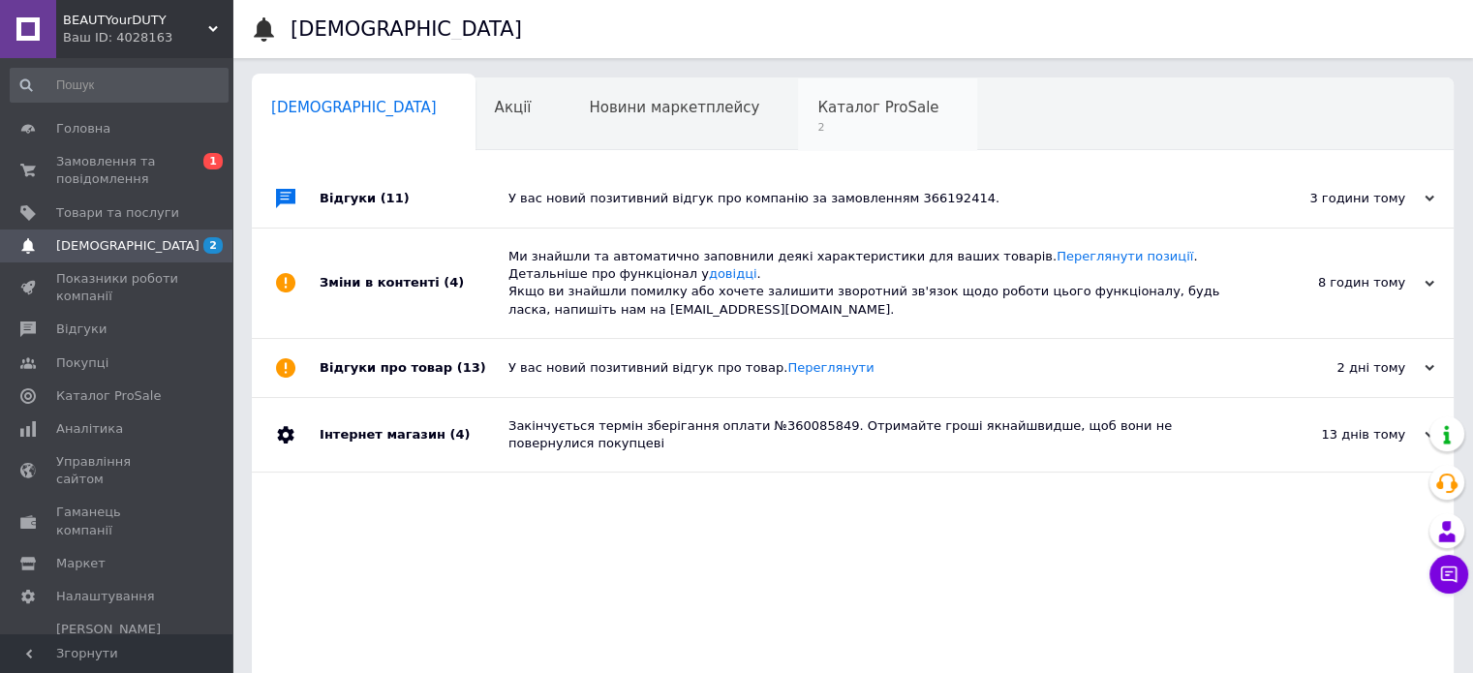
click at [817, 100] on span "Каталог ProSale" at bounding box center [877, 107] width 121 height 17
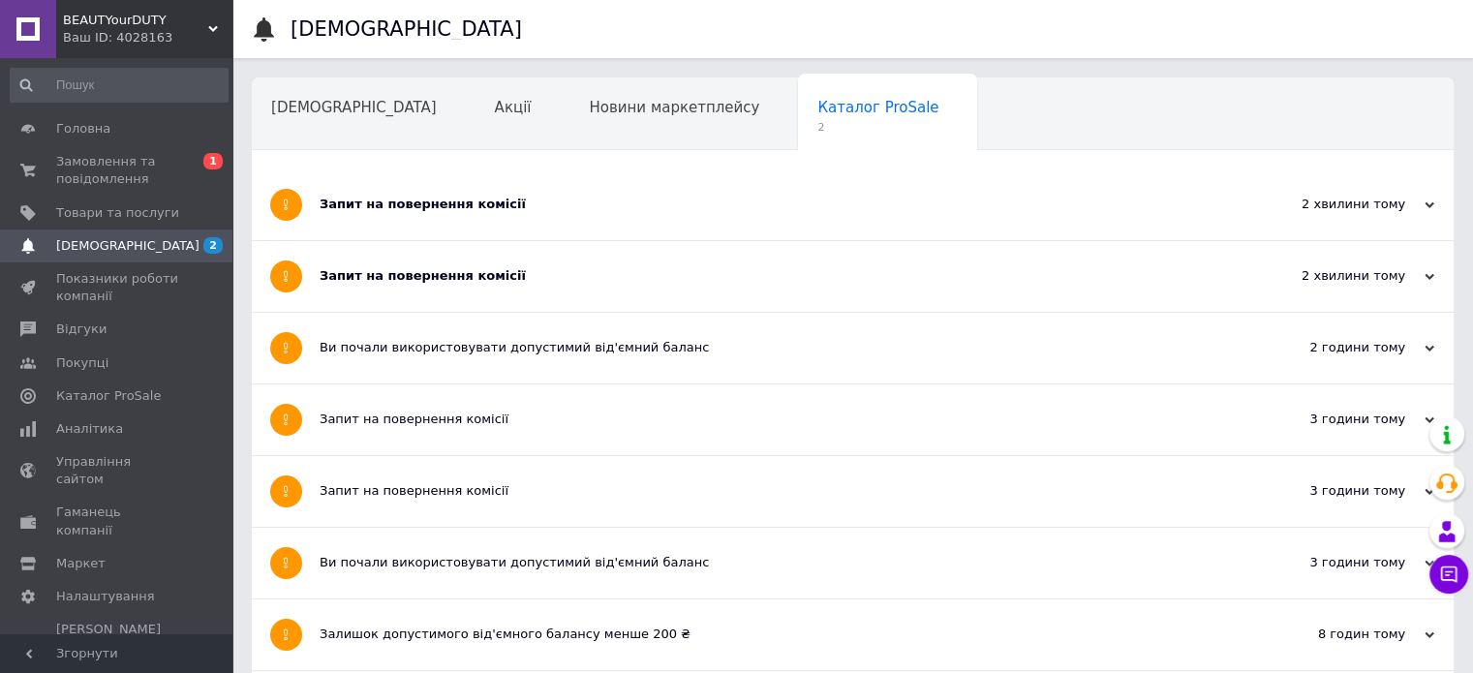
click at [638, 204] on div "Запит на повернення комісії" at bounding box center [780, 204] width 921 height 17
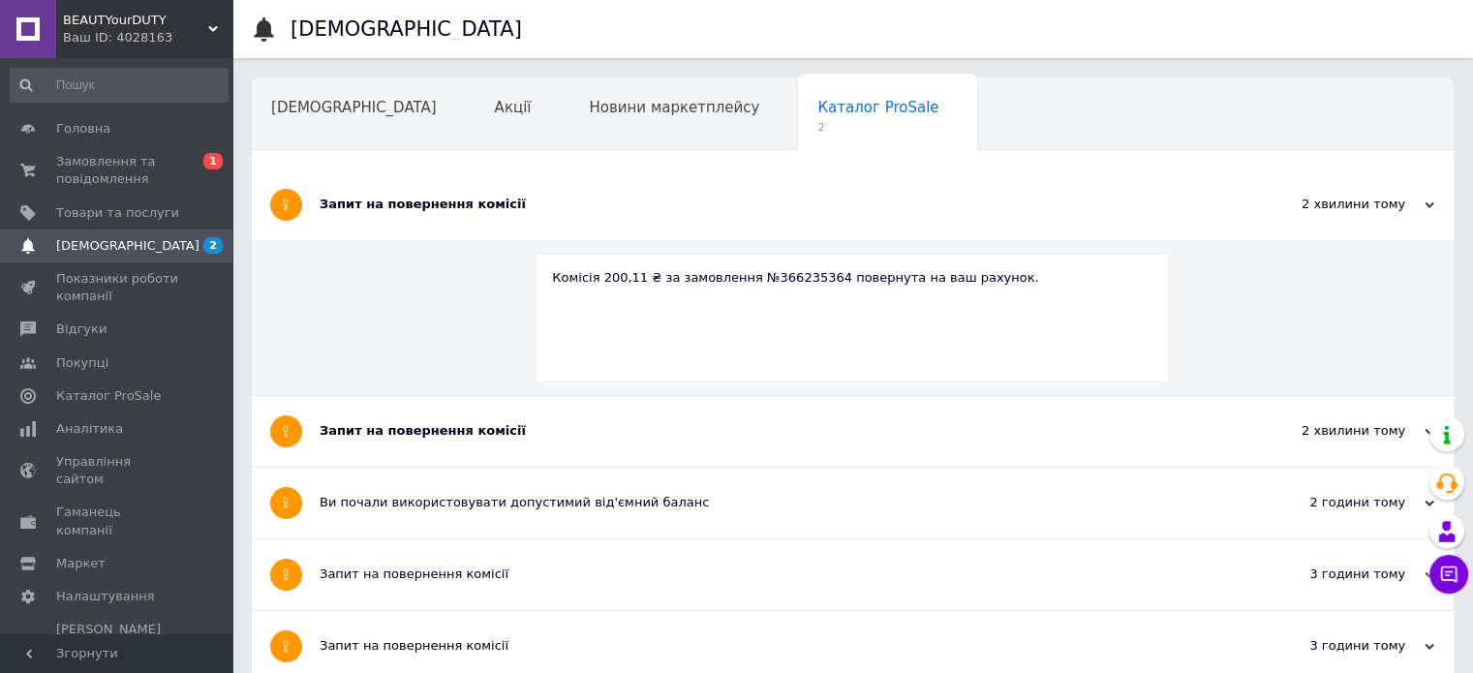
click at [521, 425] on div "Запит на повернення комісії" at bounding box center [780, 430] width 921 height 17
